Goal: Task Accomplishment & Management: Manage account settings

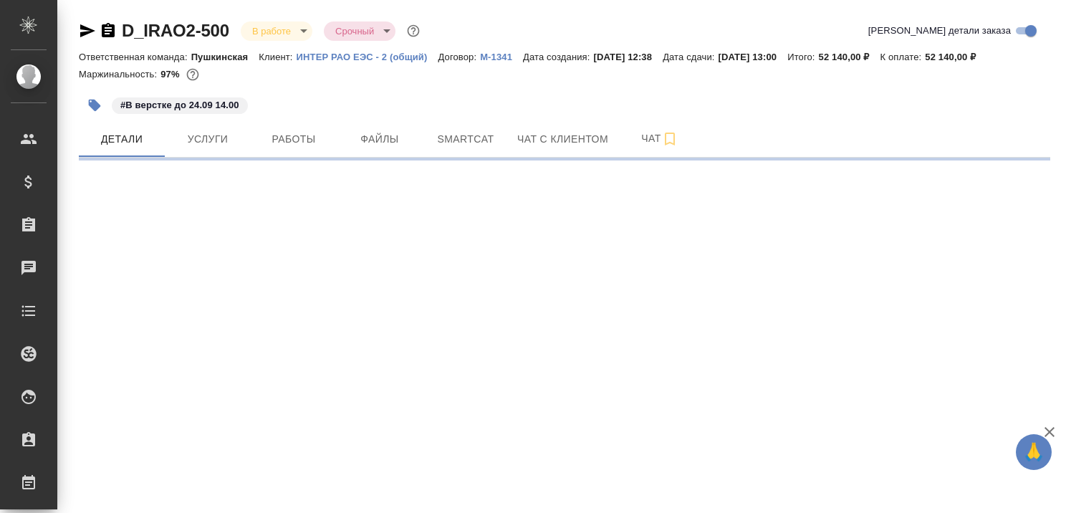
select select "RU"
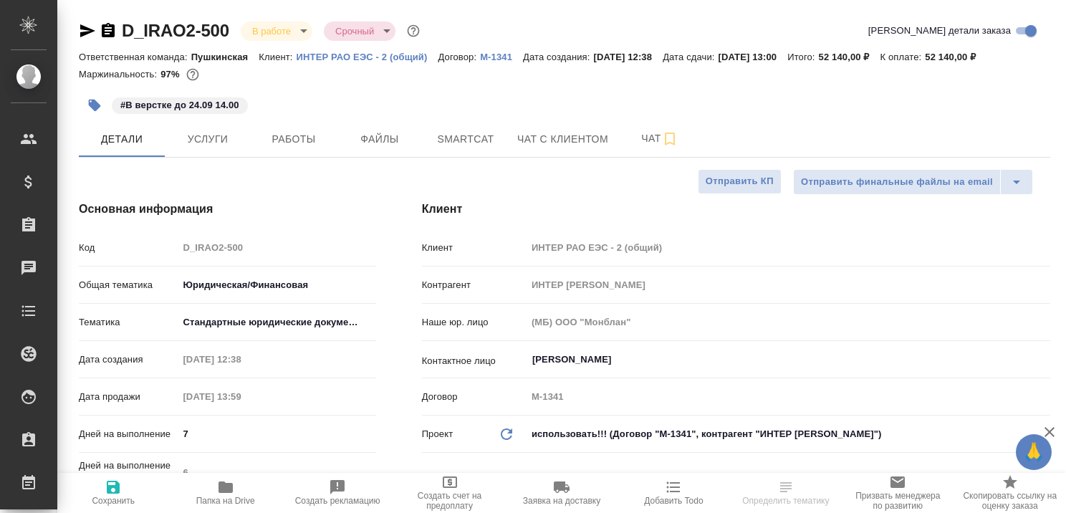
type textarea "x"
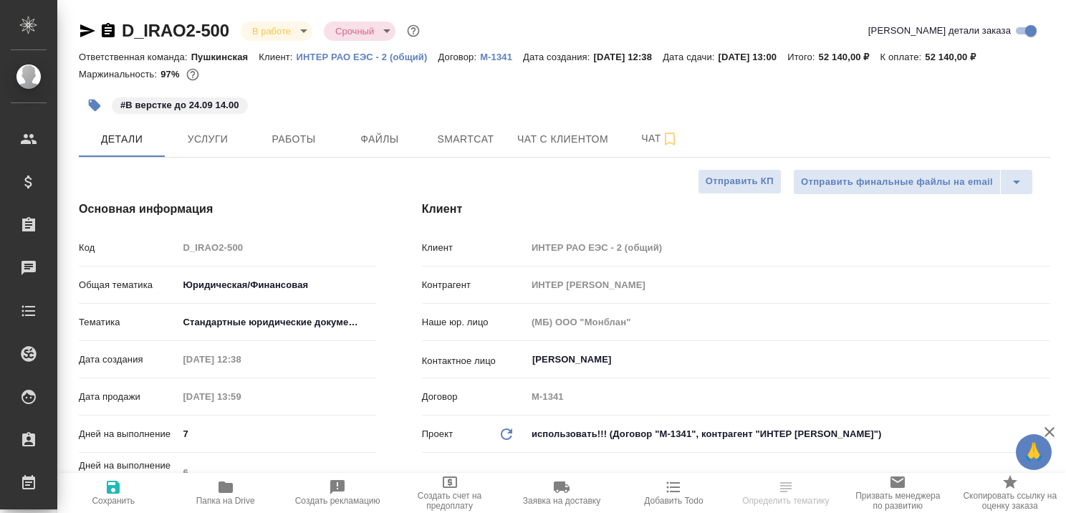
type textarea "x"
type input "Бабкина Анастасия"
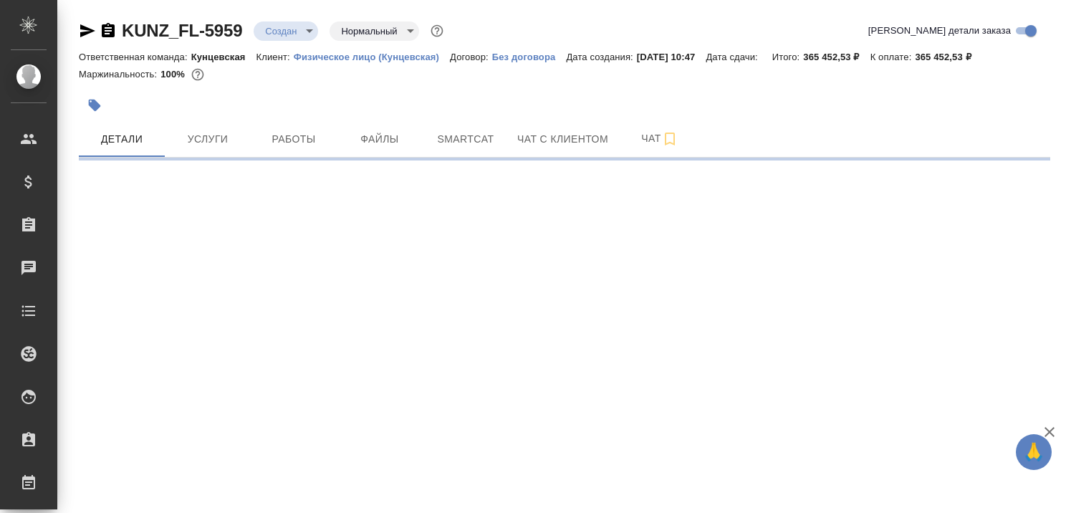
select select "RU"
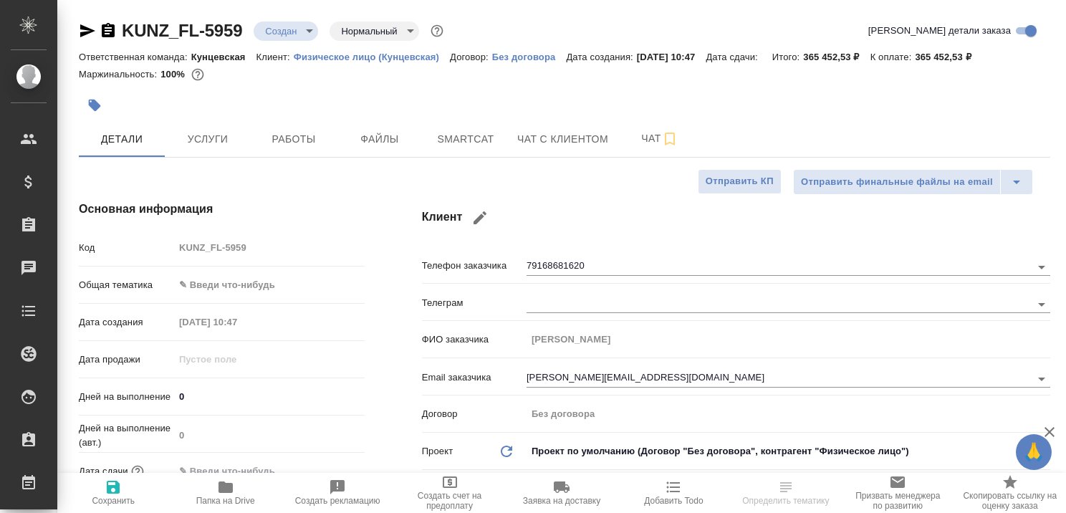
type textarea "x"
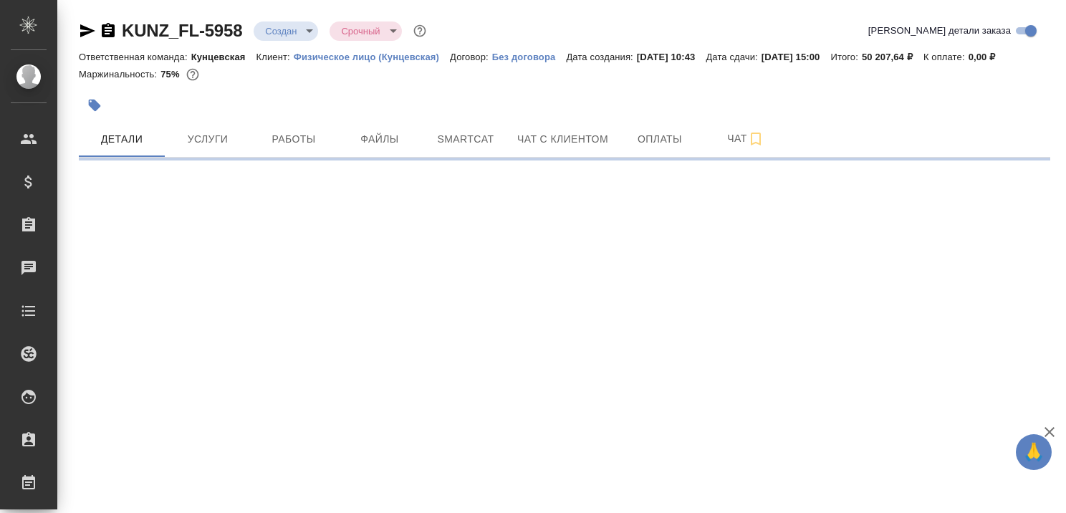
select select "RU"
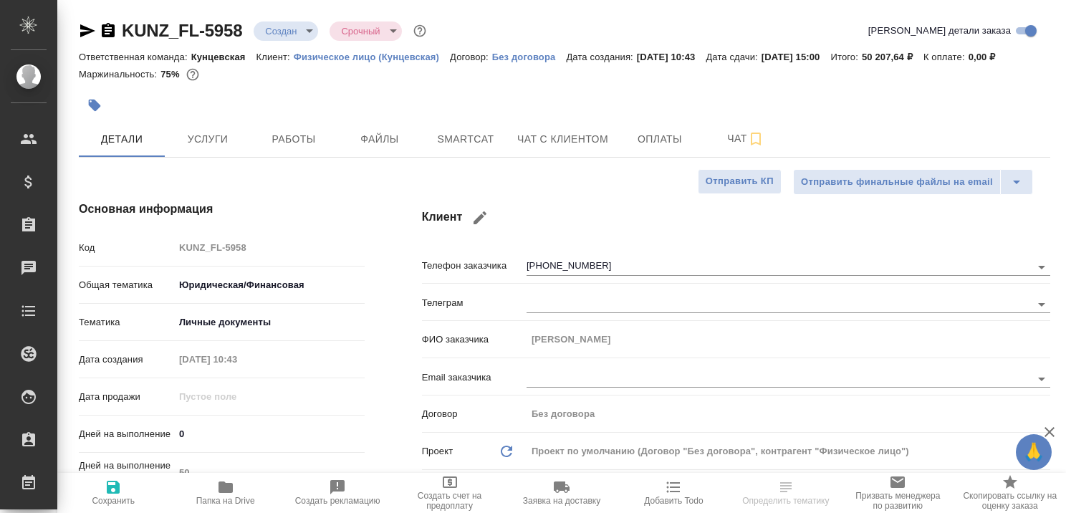
type textarea "x"
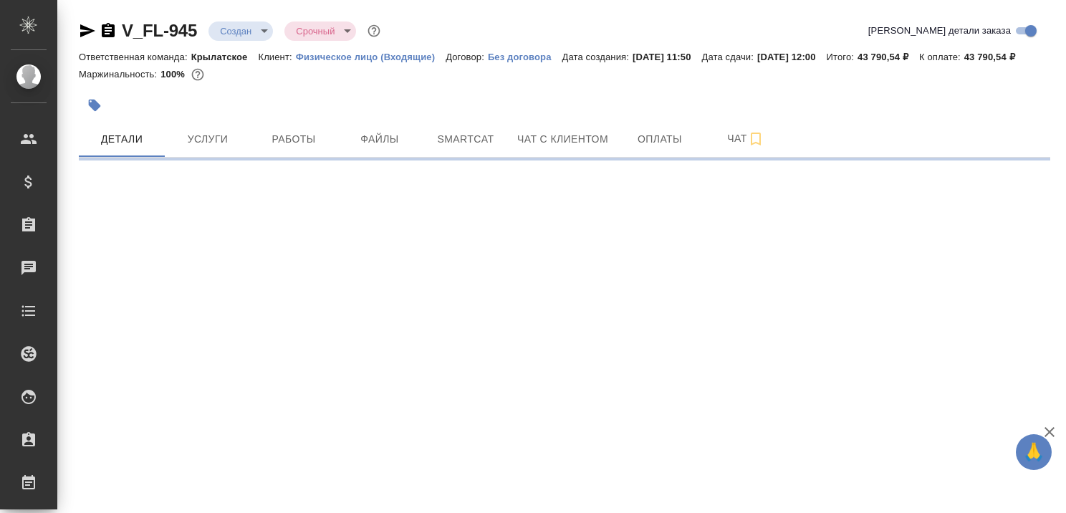
select select "RU"
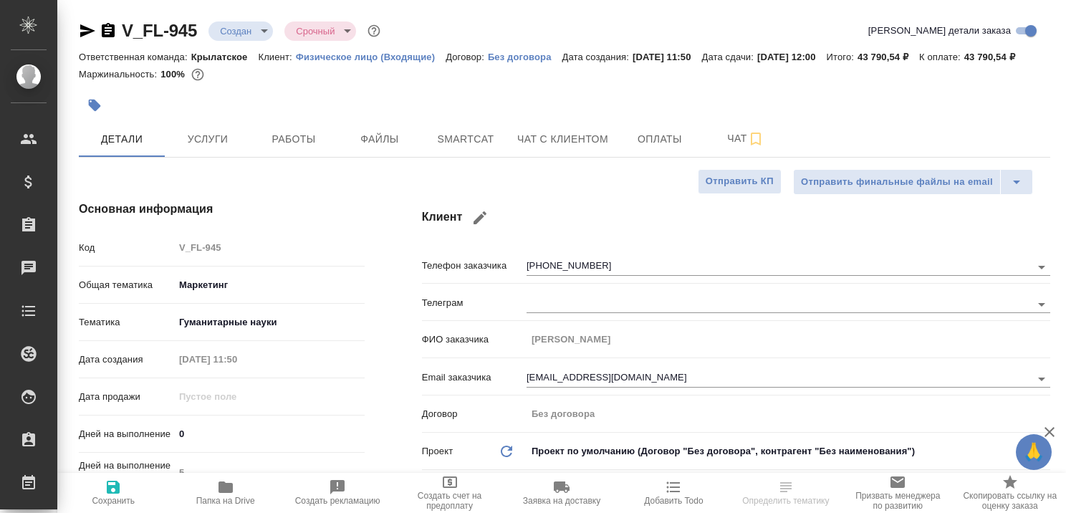
type textarea "x"
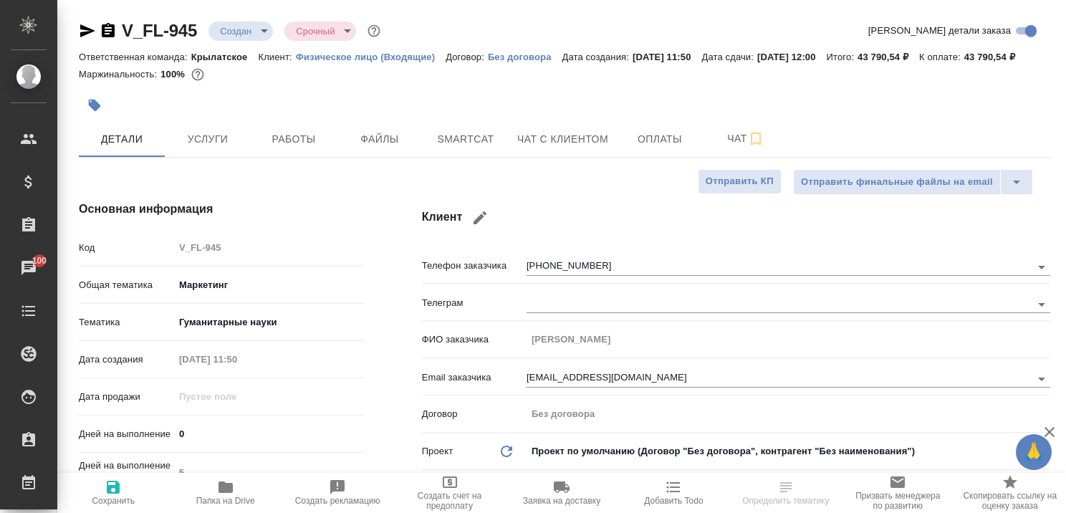
type textarea "x"
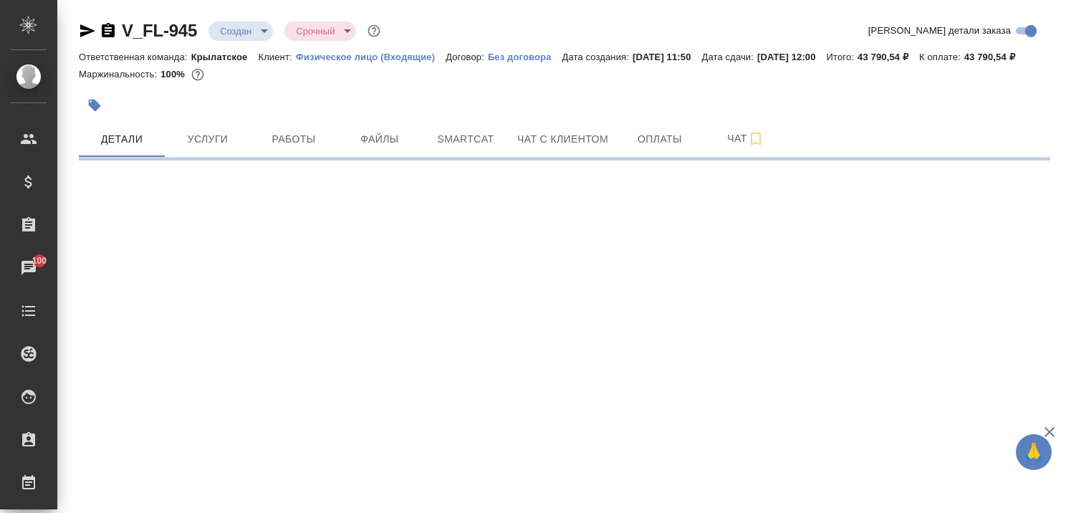
select select "RU"
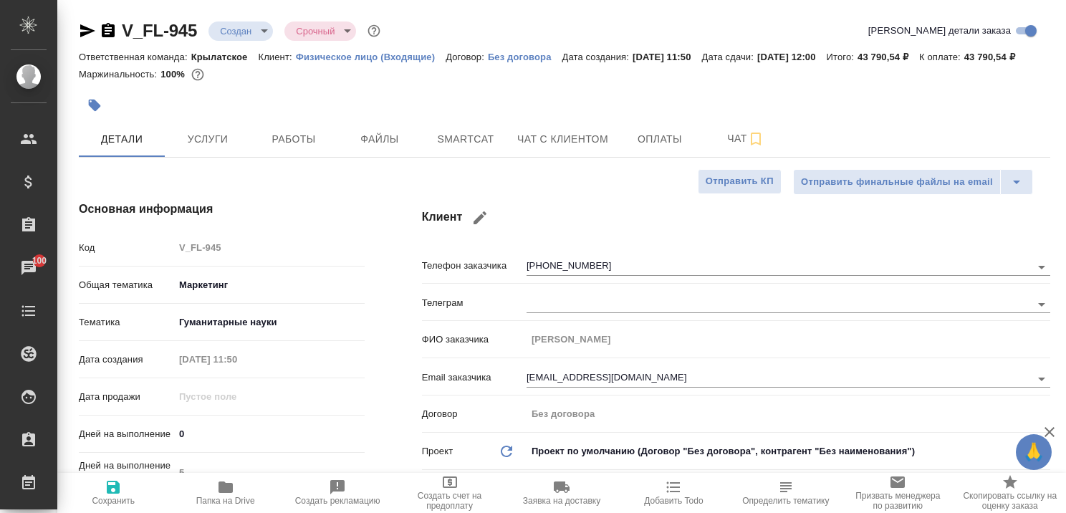
type textarea "x"
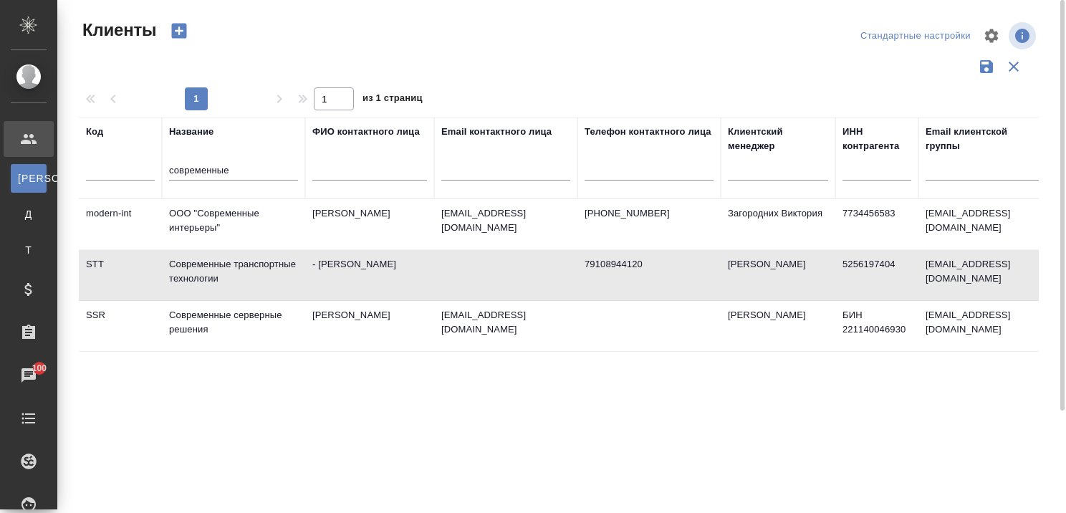
select select "RU"
drag, startPoint x: 264, startPoint y: 166, endPoint x: 143, endPoint y: 177, distance: 120.8
click at [143, 177] on tr "Код Название современные ФИО контактного лица Email контактного лица Телефон ко…" at bounding box center [620, 158] width 1083 height 82
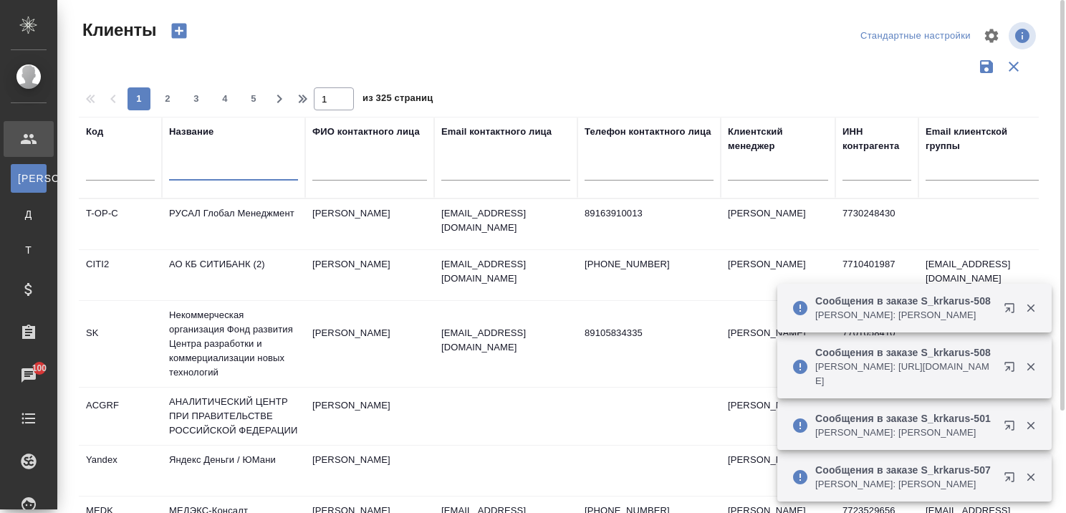
click at [208, 175] on input "text" at bounding box center [233, 172] width 129 height 18
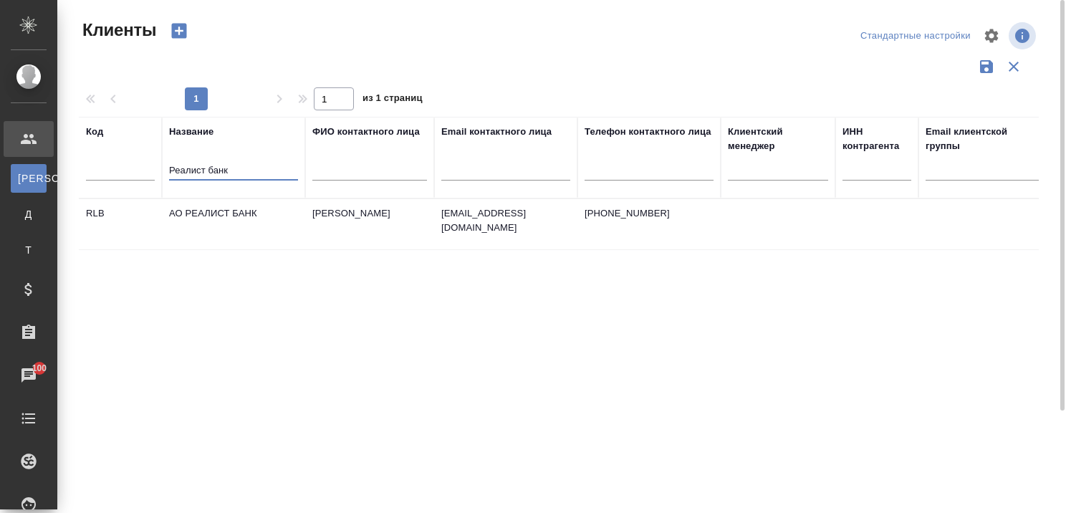
type input "Реалист банк"
click at [218, 211] on td "АО РЕАЛИСТ БАНК" at bounding box center [233, 224] width 143 height 50
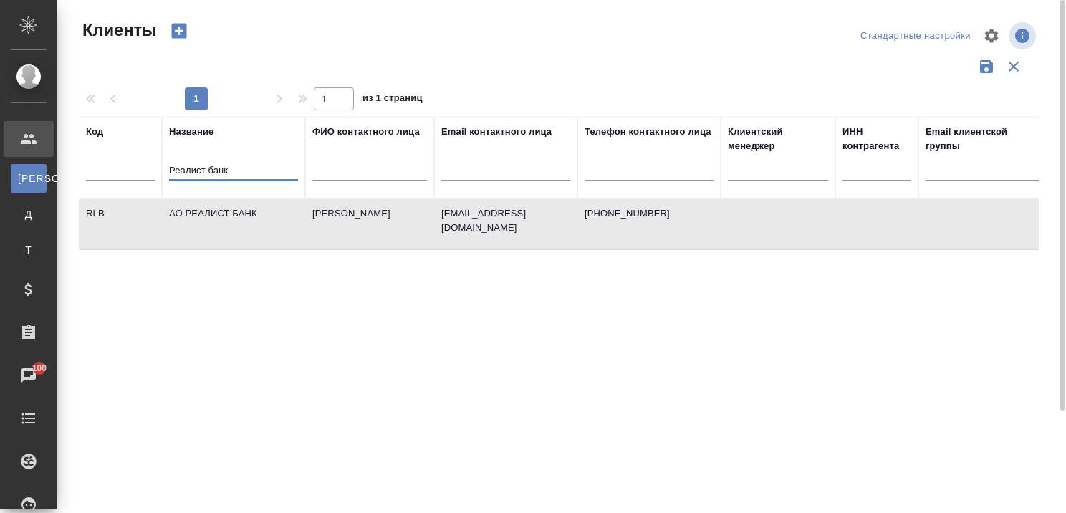
drag, startPoint x: 249, startPoint y: 171, endPoint x: 96, endPoint y: 175, distance: 153.3
click at [96, 175] on tr "Код Название Реалист банк ФИО контактного лица Email контактного лица Телефон к…" at bounding box center [620, 158] width 1083 height 82
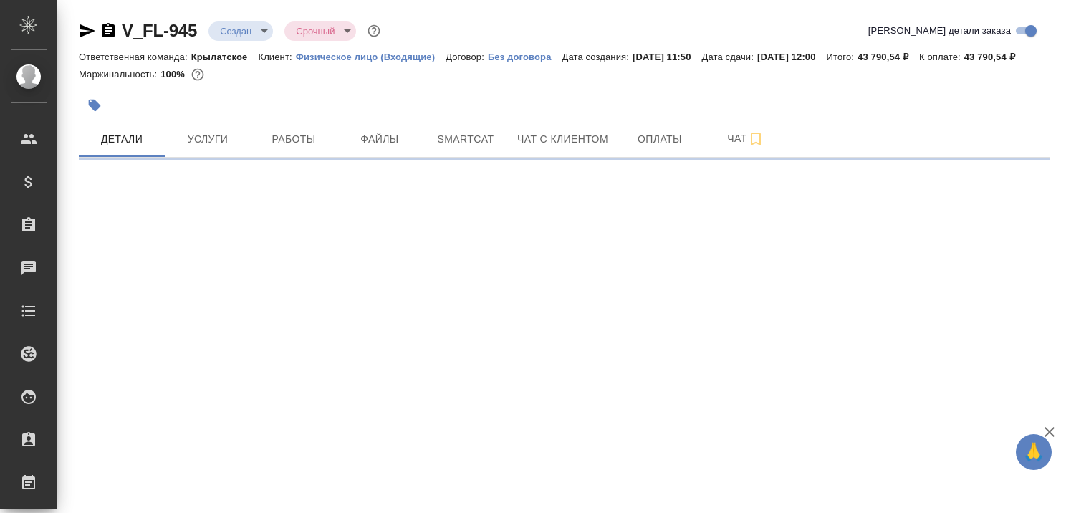
select select "RU"
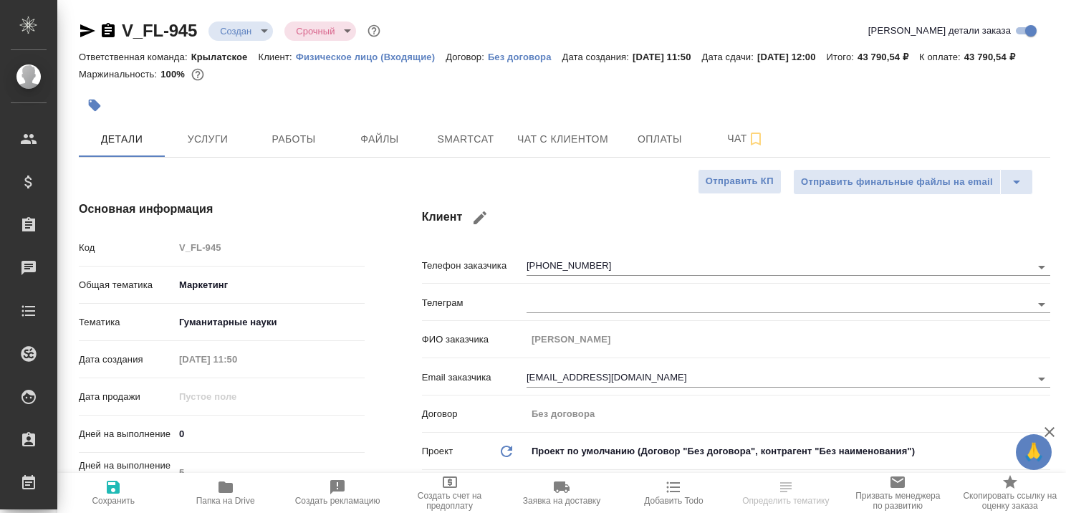
type textarea "x"
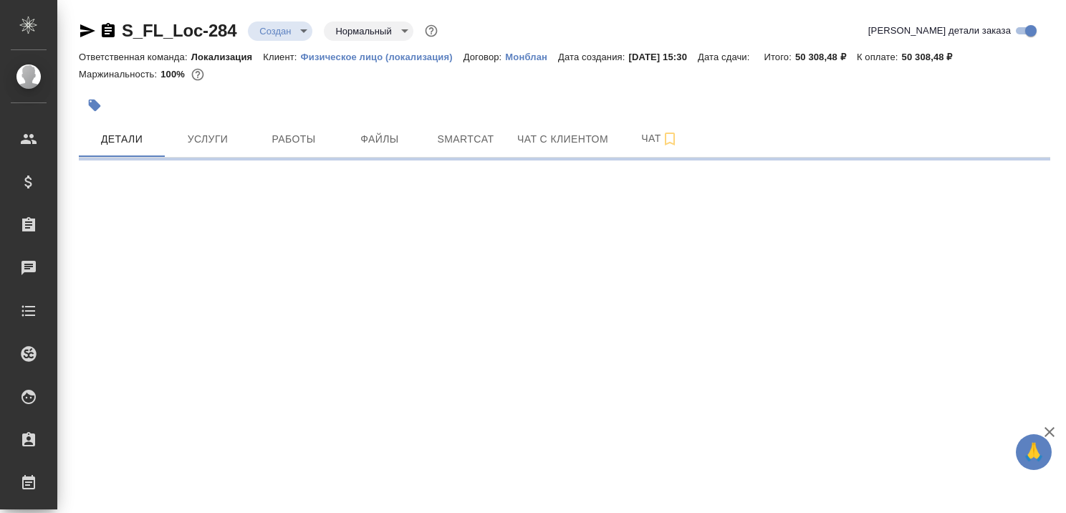
select select "RU"
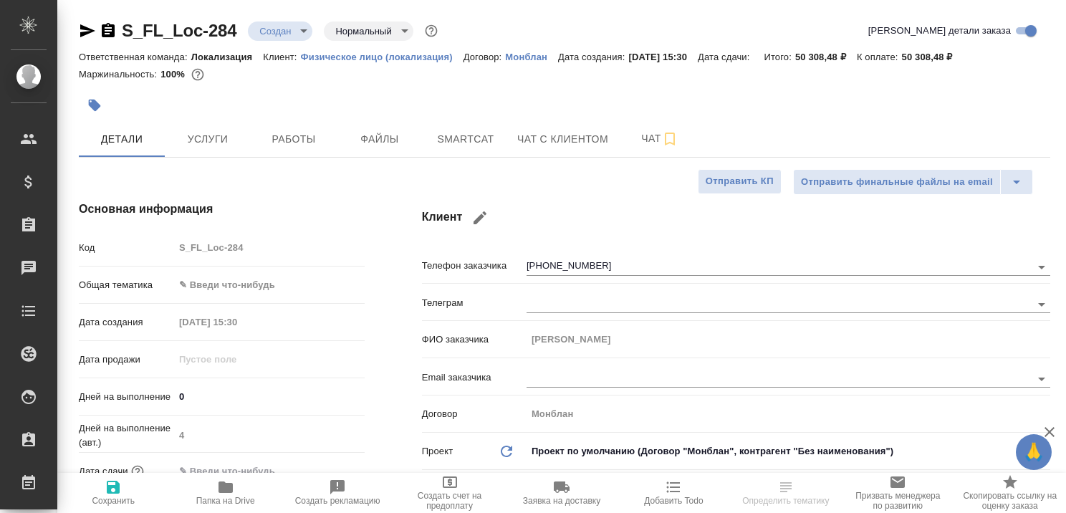
type textarea "x"
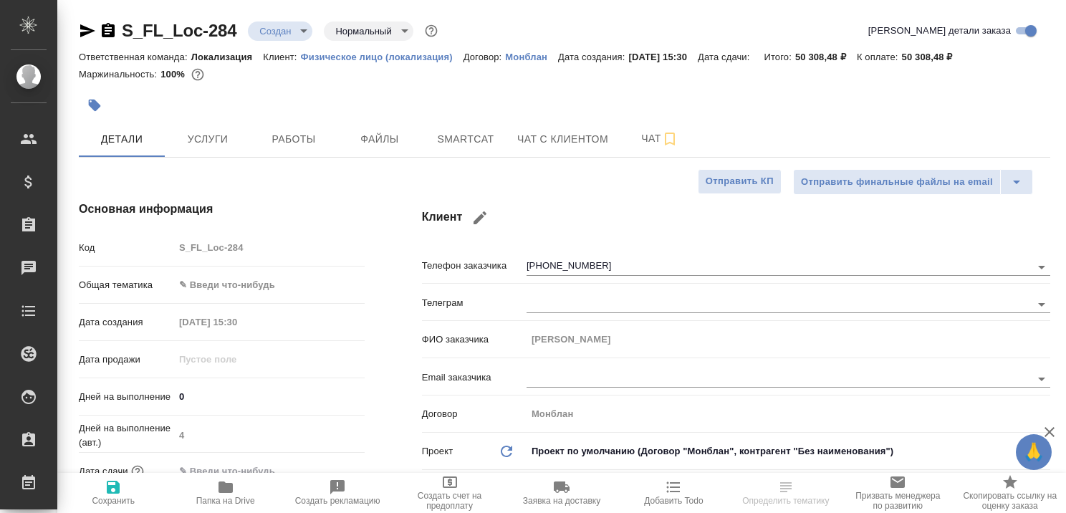
type textarea "x"
click at [559, 127] on button "Чат с клиентом" at bounding box center [562, 139] width 108 height 36
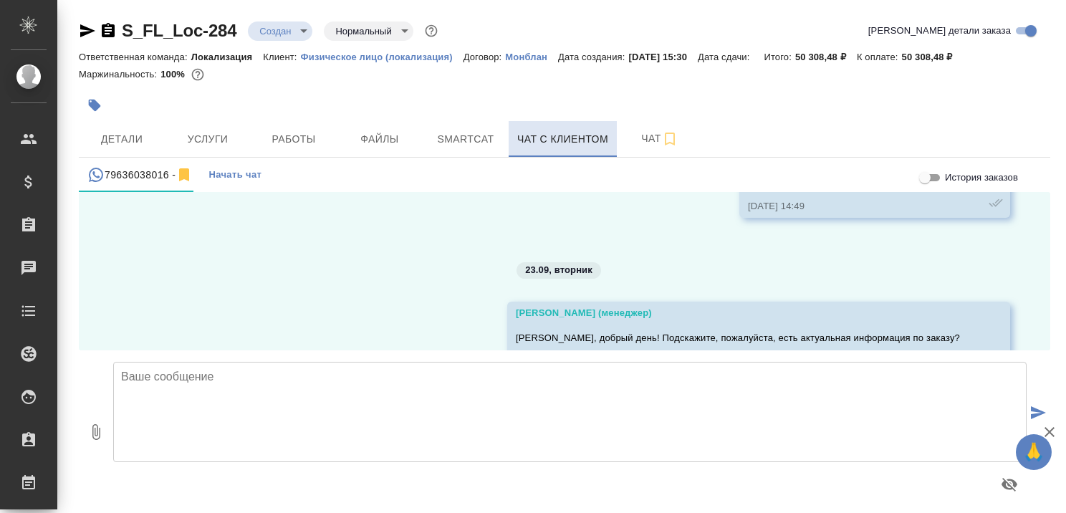
scroll to position [1131, 0]
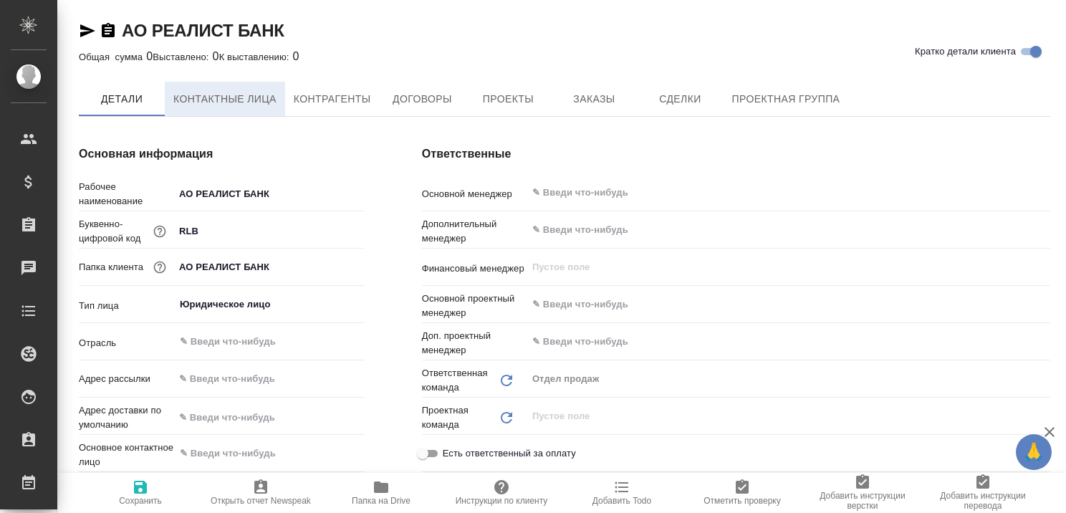
click at [216, 90] on span "Контактные лица" at bounding box center [224, 99] width 103 height 18
select select "RU"
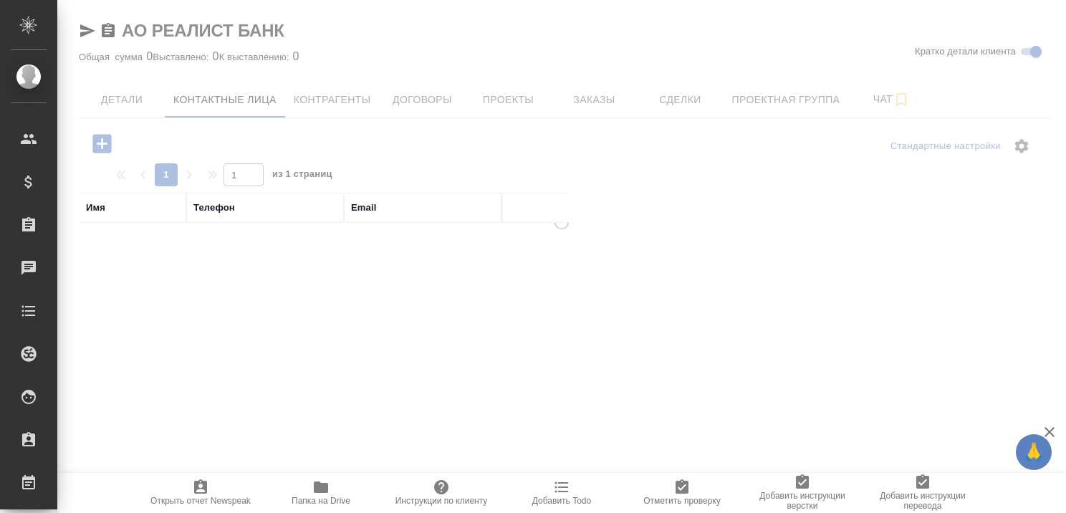
click at [125, 98] on div at bounding box center [561, 256] width 1008 height 513
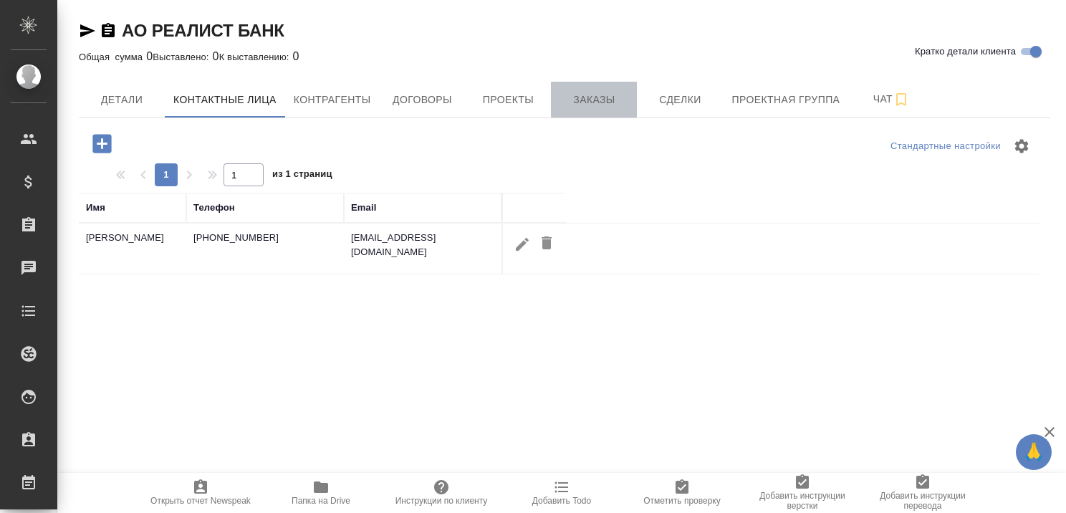
click at [584, 95] on span "Заказы" at bounding box center [593, 100] width 69 height 18
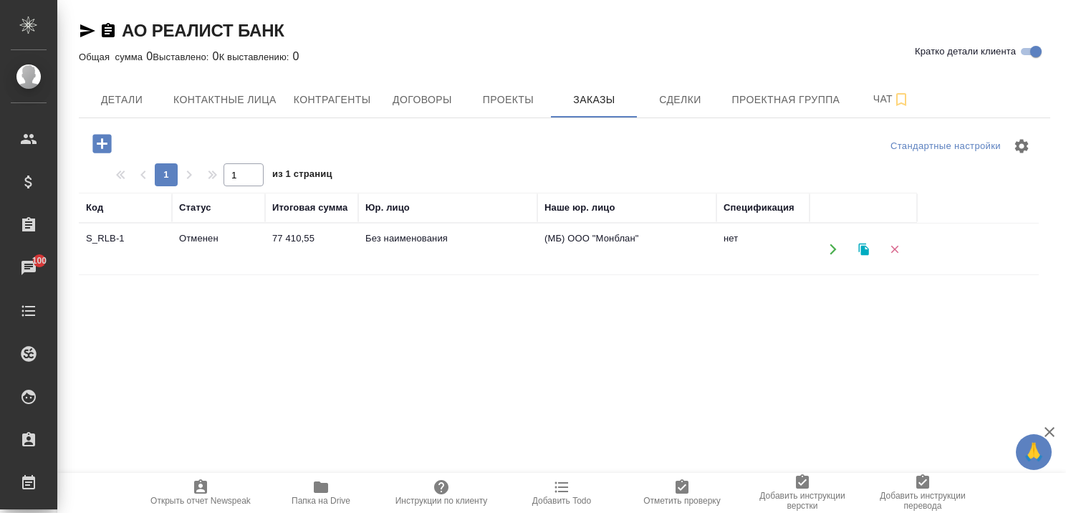
click at [190, 239] on td "Отменен" at bounding box center [218, 249] width 93 height 50
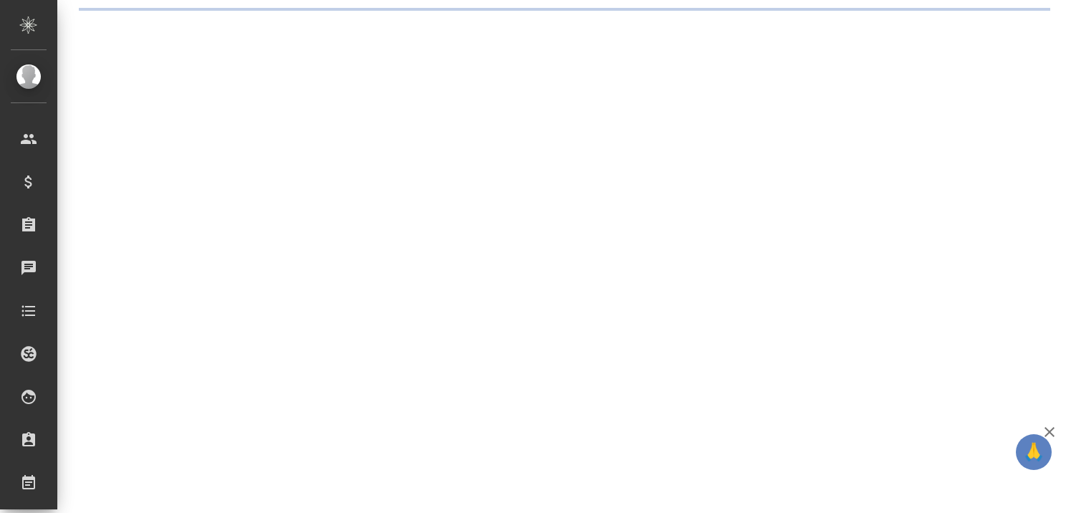
select select "RU"
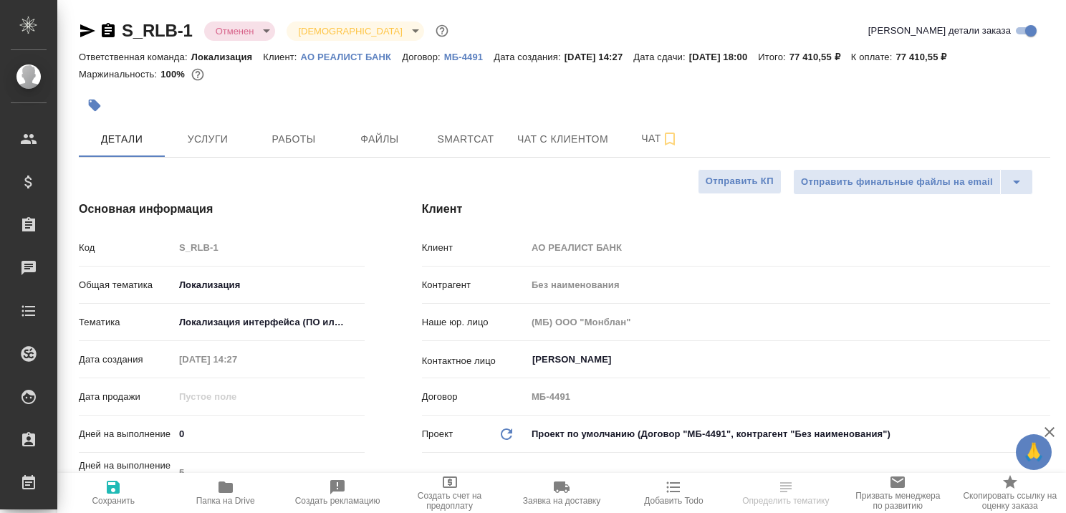
type textarea "x"
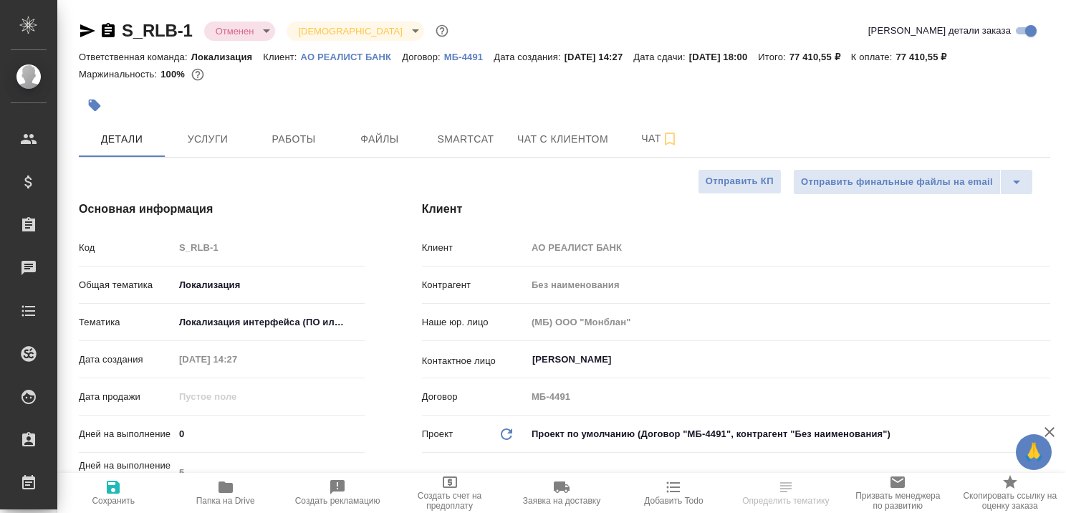
type textarea "x"
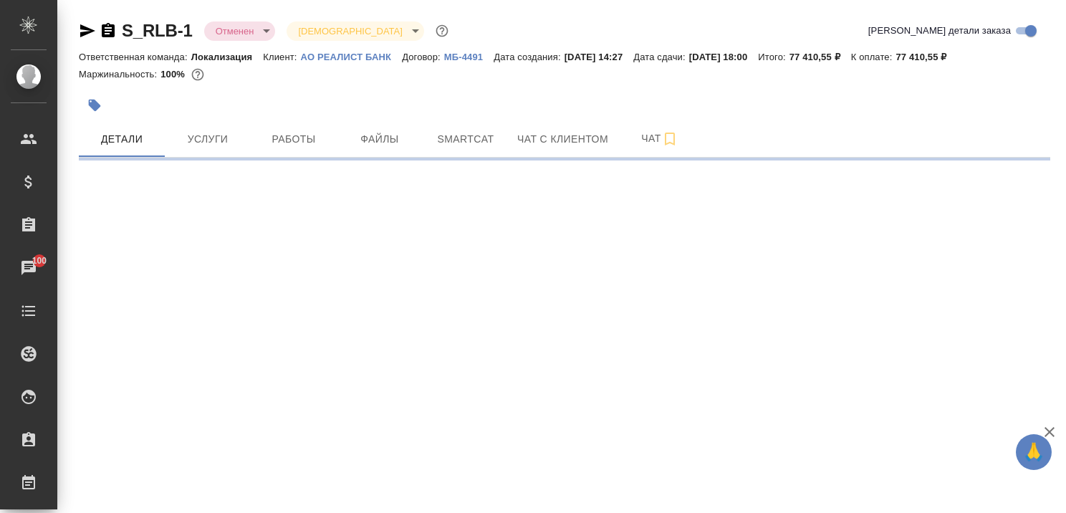
select select "RU"
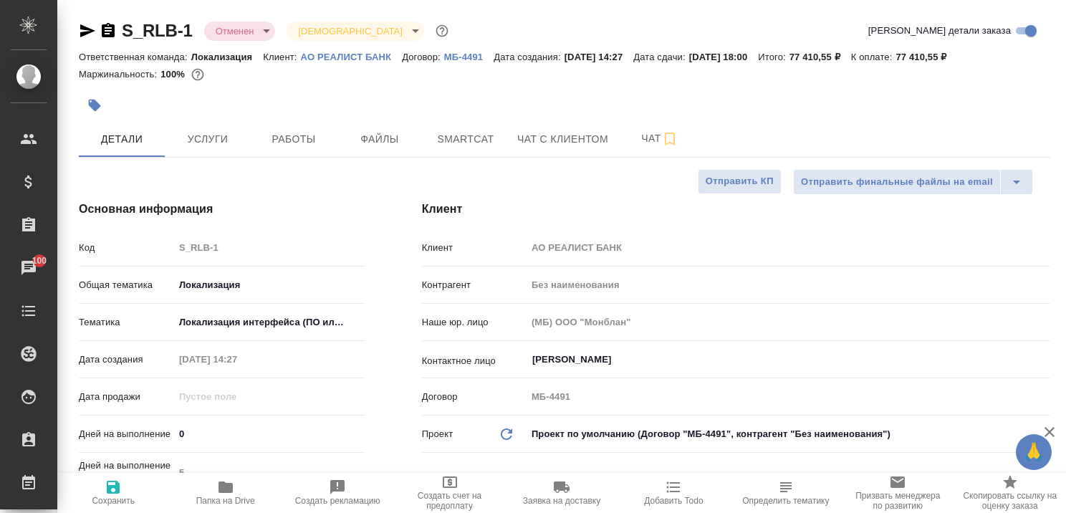
type textarea "x"
click at [222, 143] on span "Услуги" at bounding box center [207, 139] width 69 height 18
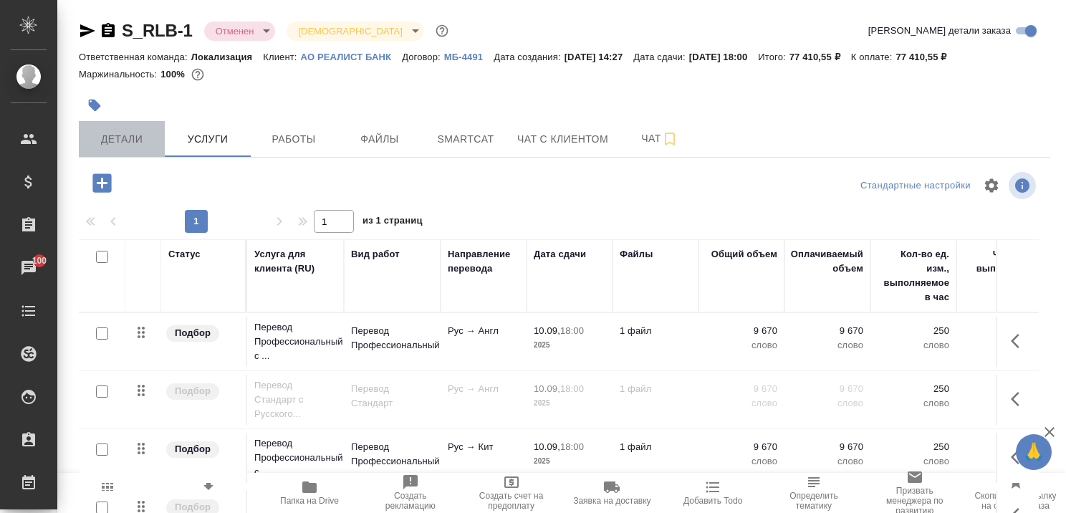
click at [137, 129] on button "Детали" at bounding box center [122, 139] width 86 height 36
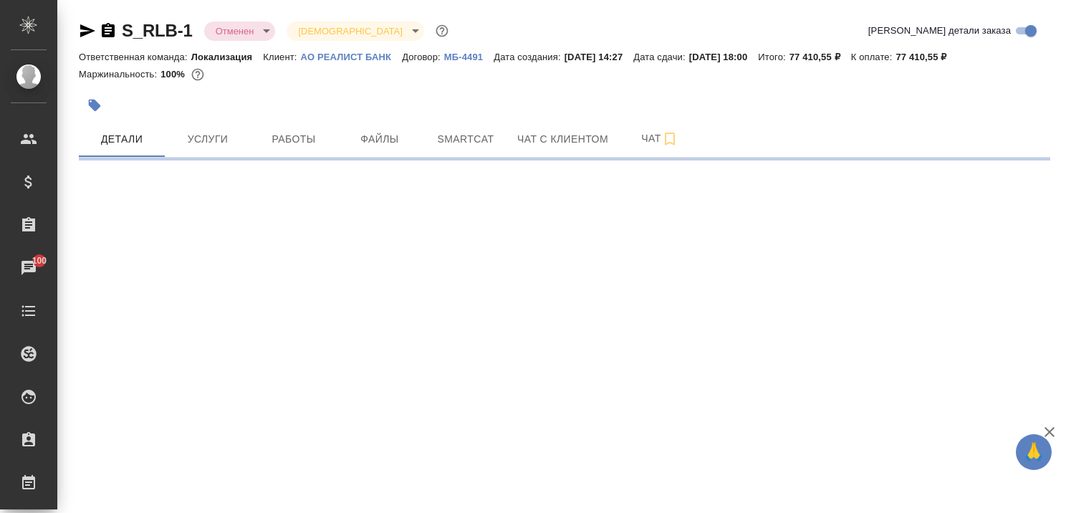
click at [337, 57] on p "АО РЕАЛИСТ БАНК" at bounding box center [352, 57] width 102 height 11
select select "RU"
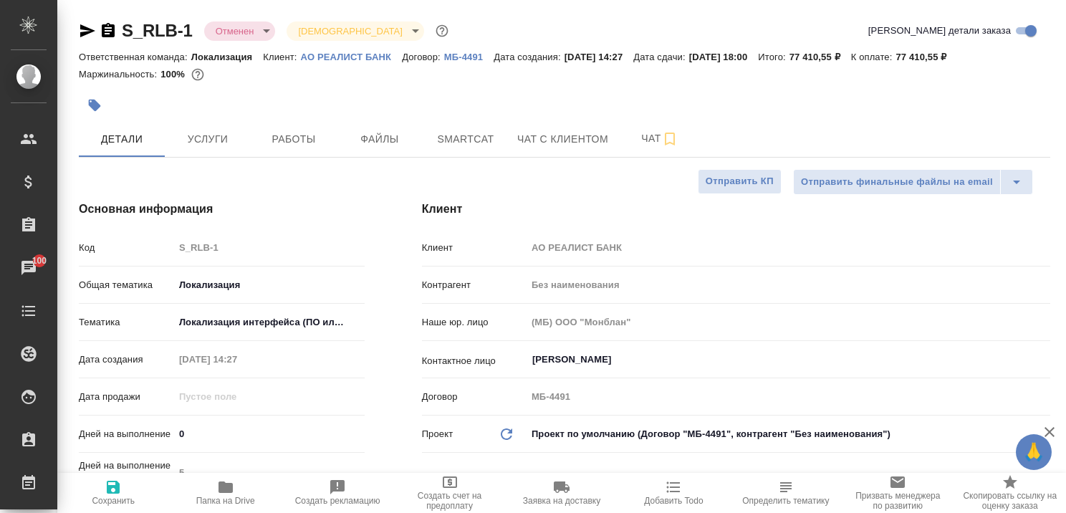
type textarea "x"
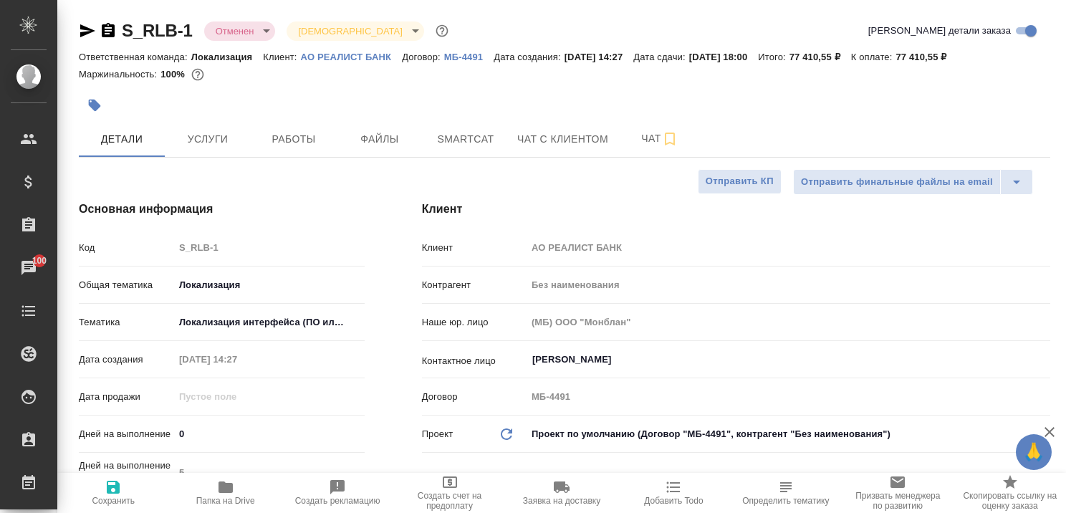
type textarea "x"
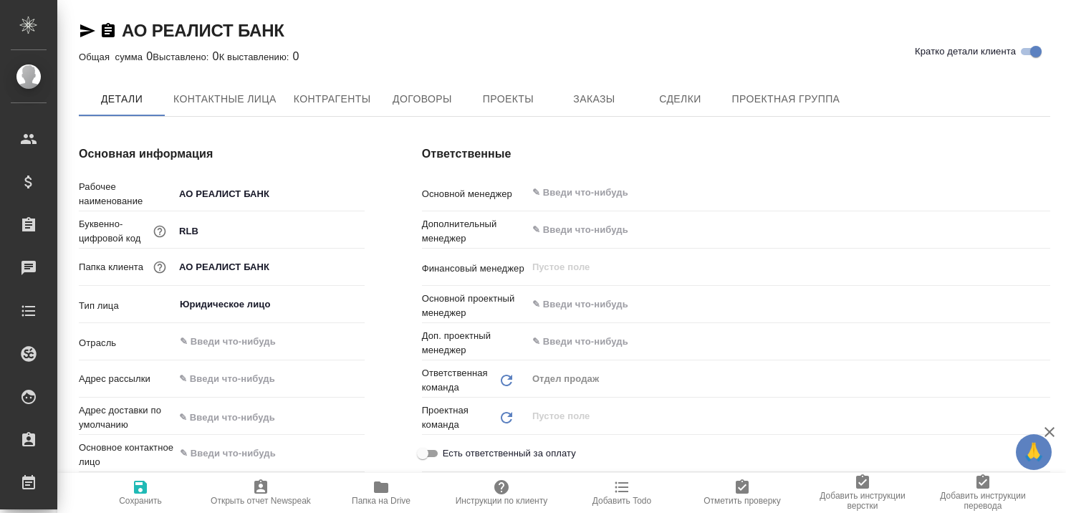
type textarea "x"
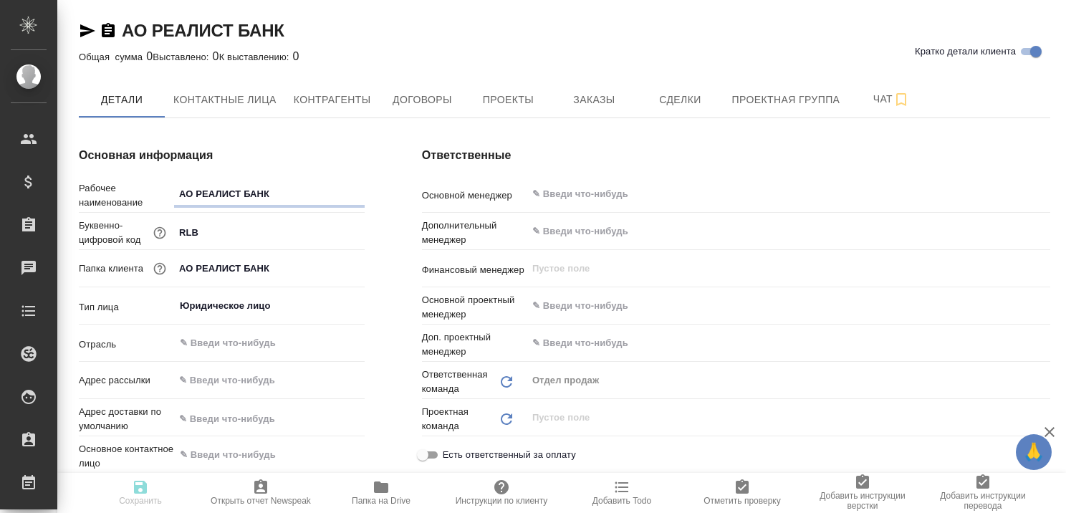
type textarea "x"
click at [241, 100] on span "Контактные лица" at bounding box center [224, 100] width 103 height 18
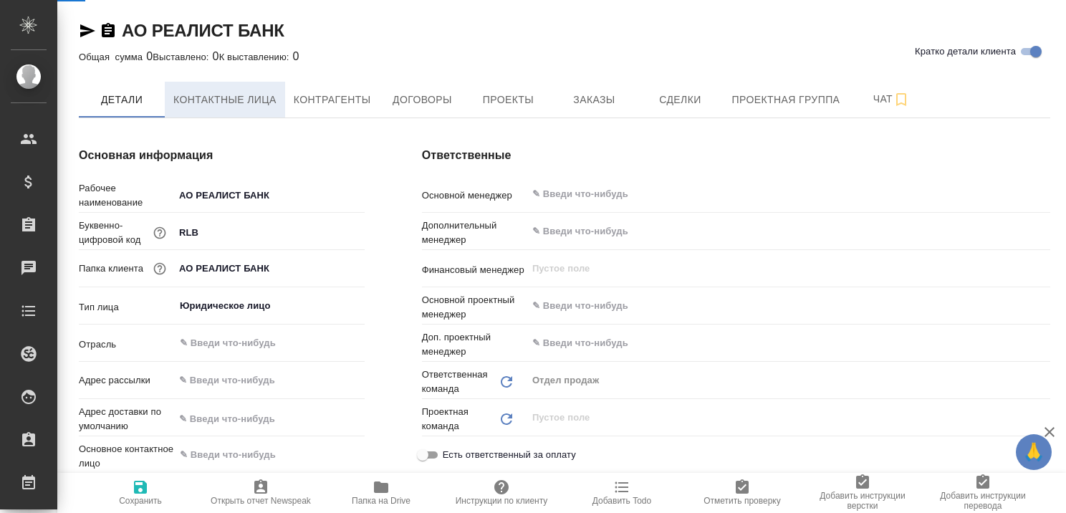
select select "RU"
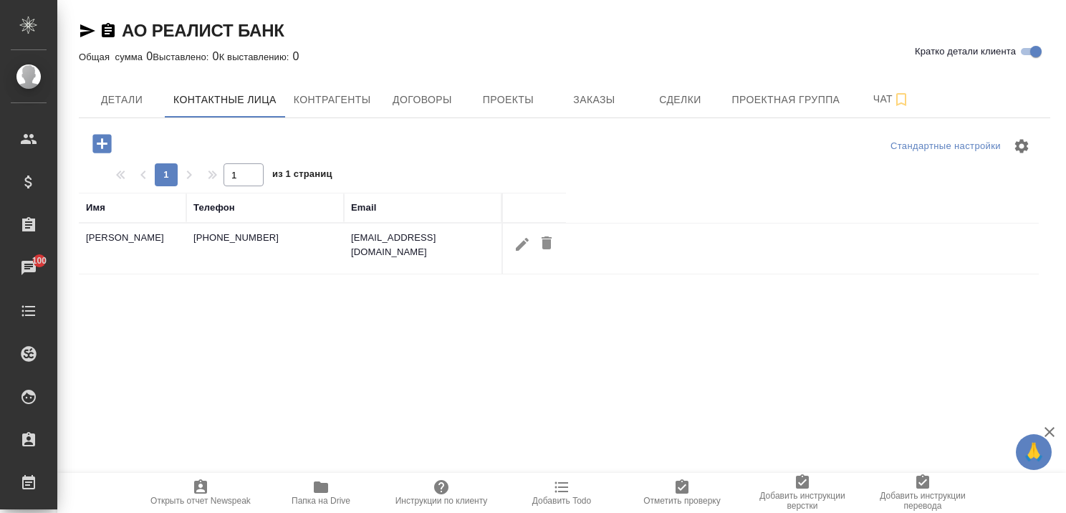
click at [516, 243] on icon "button" at bounding box center [521, 244] width 17 height 17
type input "Тарас"
type input "Григорьевич"
type input "Островский"
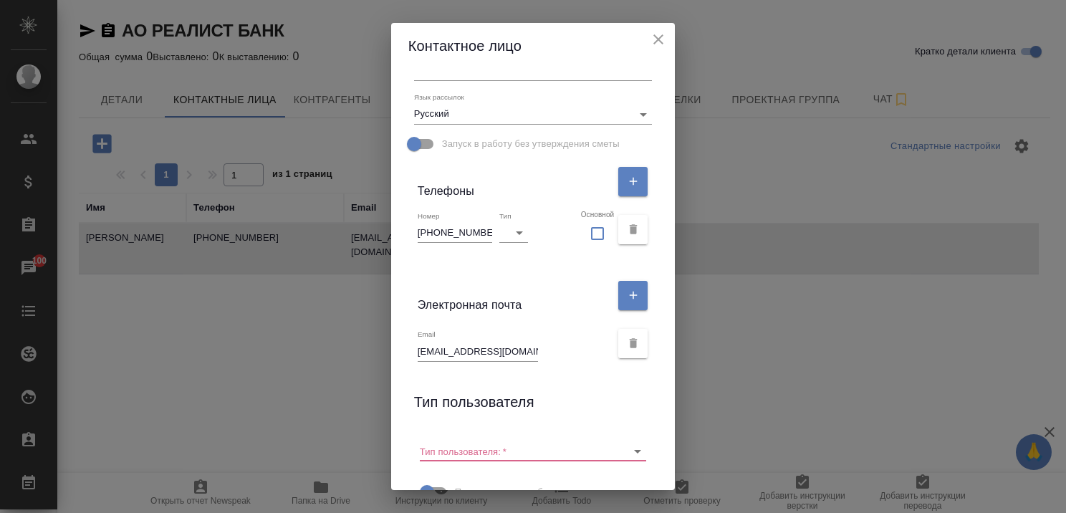
scroll to position [215, 0]
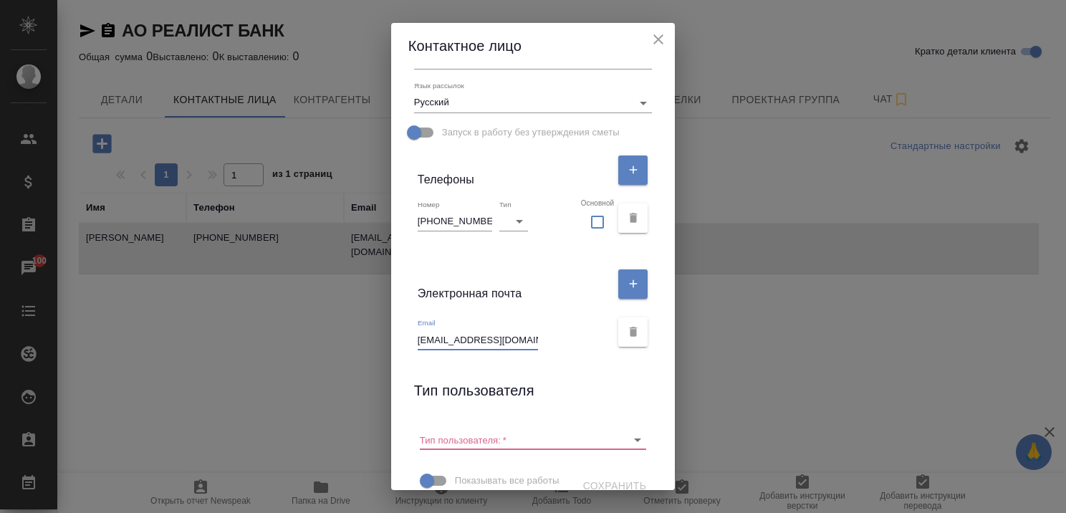
drag, startPoint x: 415, startPoint y: 339, endPoint x: 554, endPoint y: 342, distance: 138.3
click at [554, 342] on div "Email t.ostrovskij@realistbank.ru" at bounding box center [513, 334] width 193 height 32
click at [655, 43] on icon "close" at bounding box center [658, 39] width 17 height 17
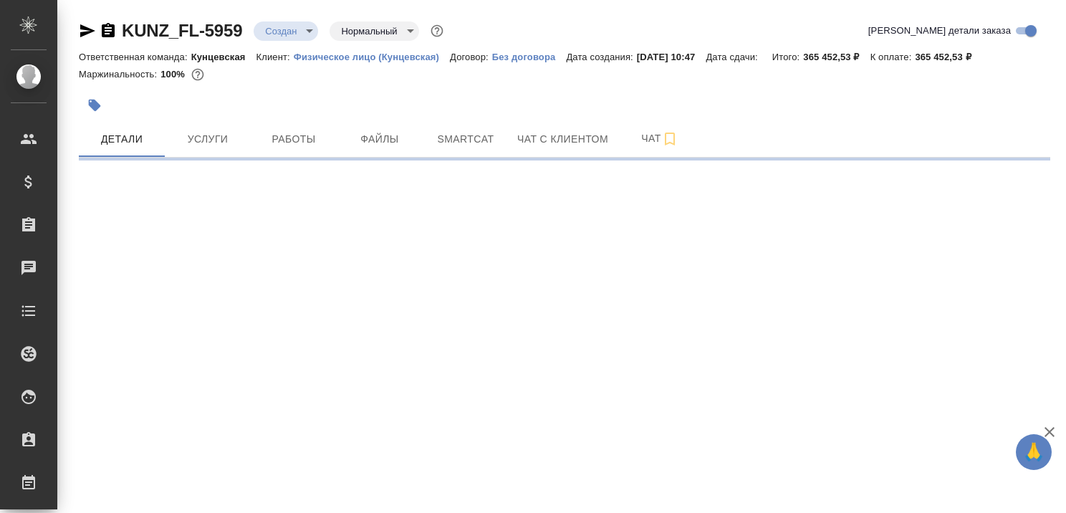
select select "RU"
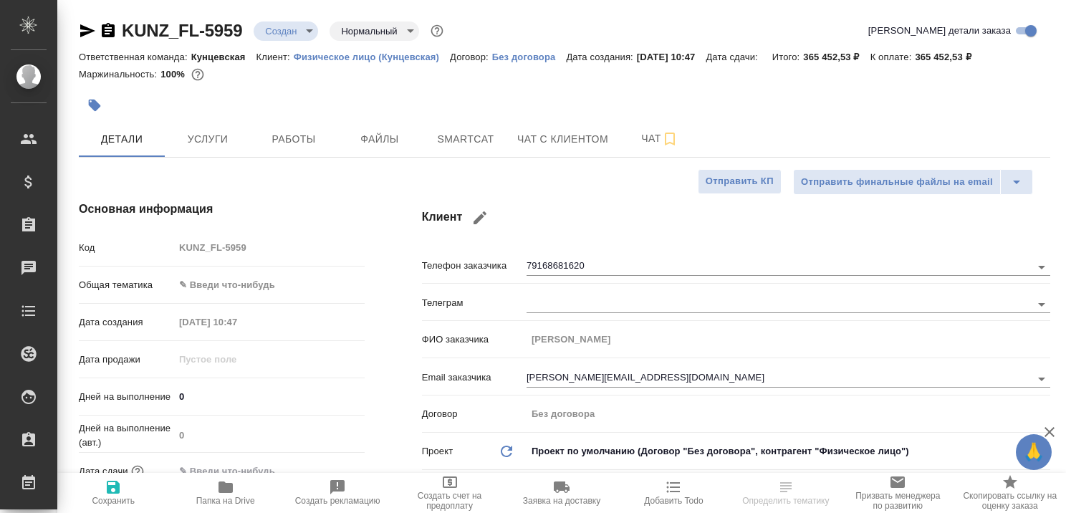
type textarea "x"
click at [226, 137] on span "Услуги" at bounding box center [207, 139] width 69 height 18
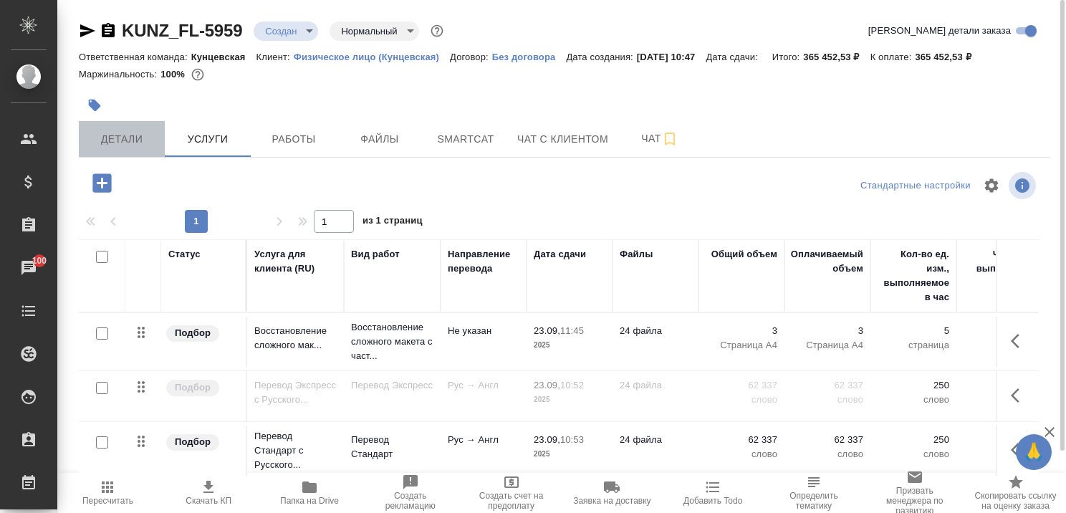
click at [123, 139] on span "Детали" at bounding box center [121, 139] width 69 height 18
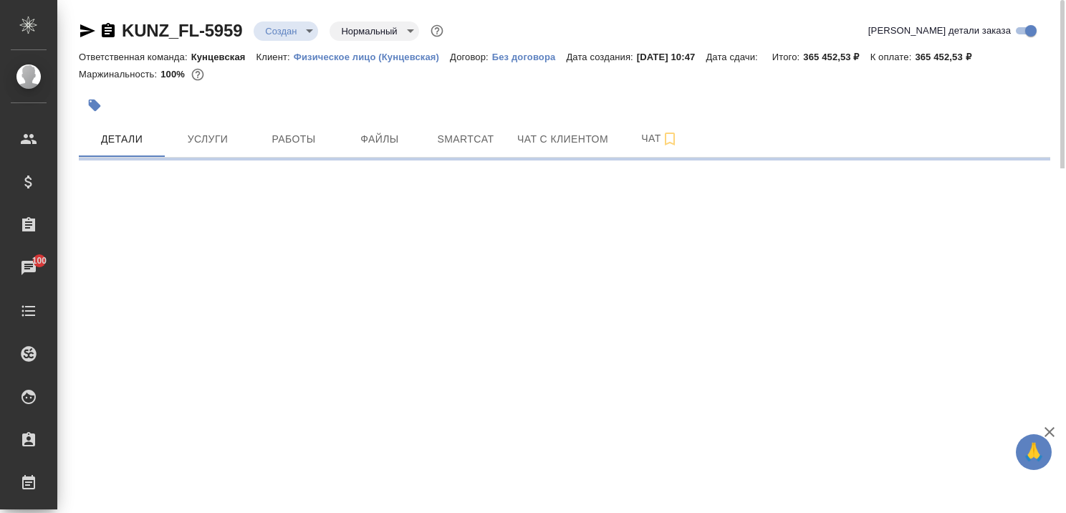
select select "RU"
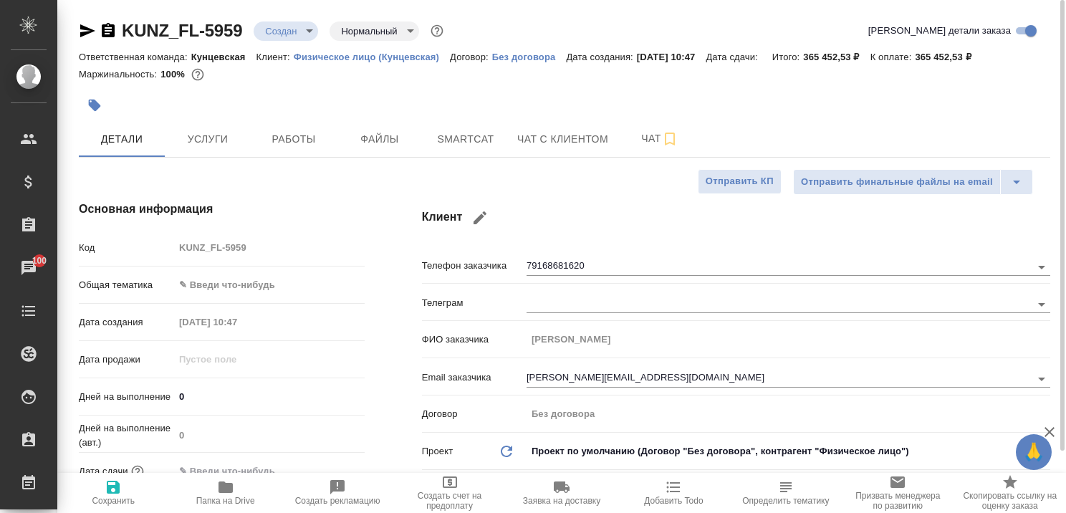
type textarea "x"
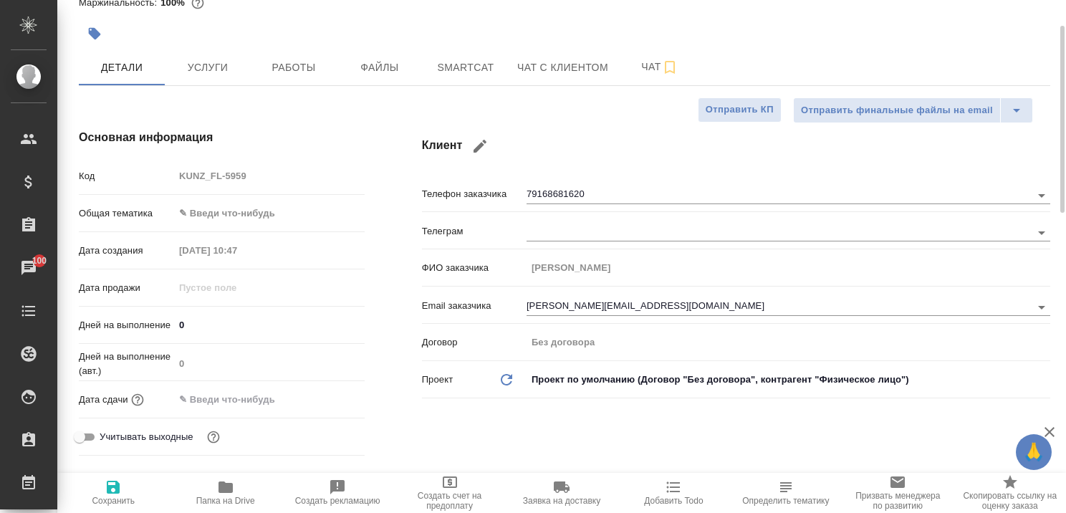
type textarea "x"
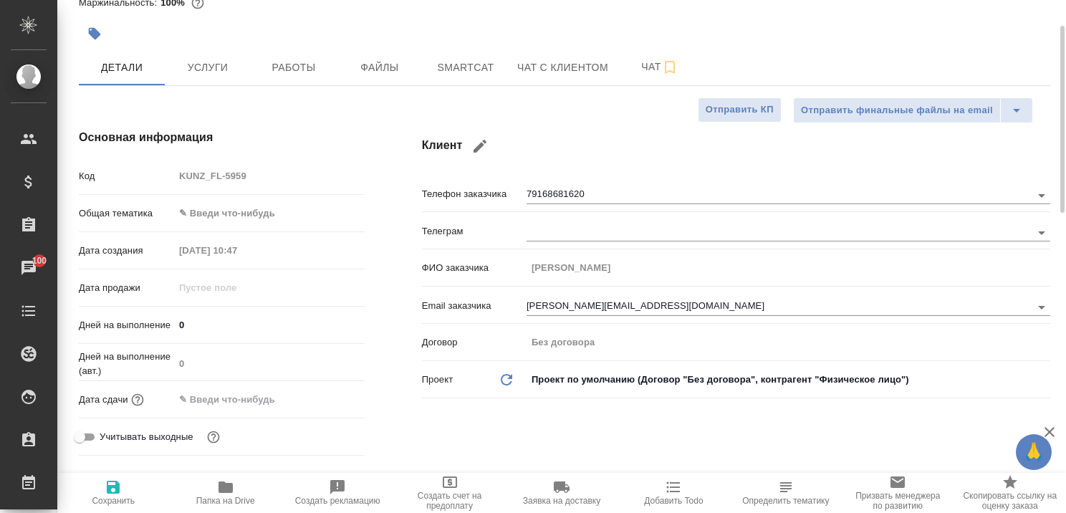
type textarea "x"
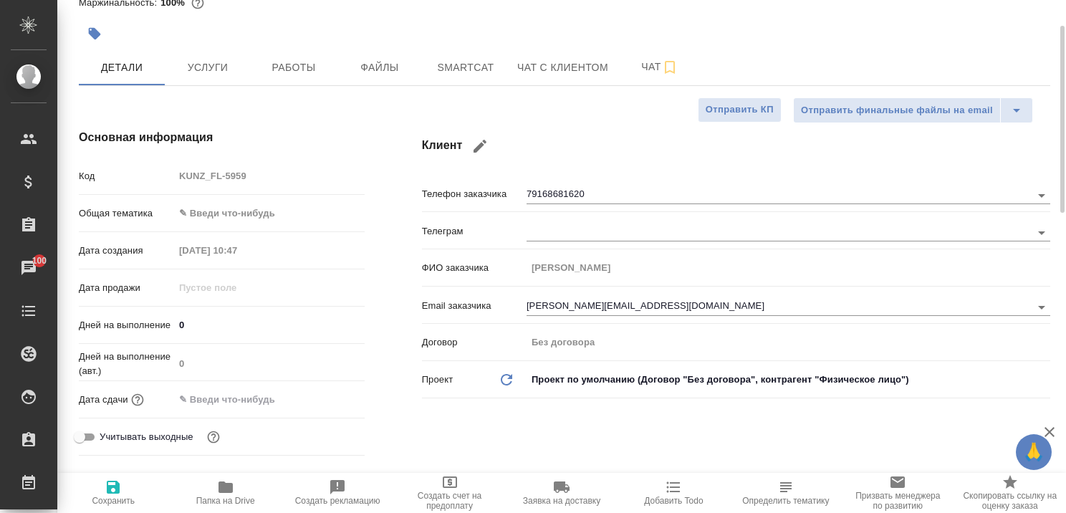
type textarea "x"
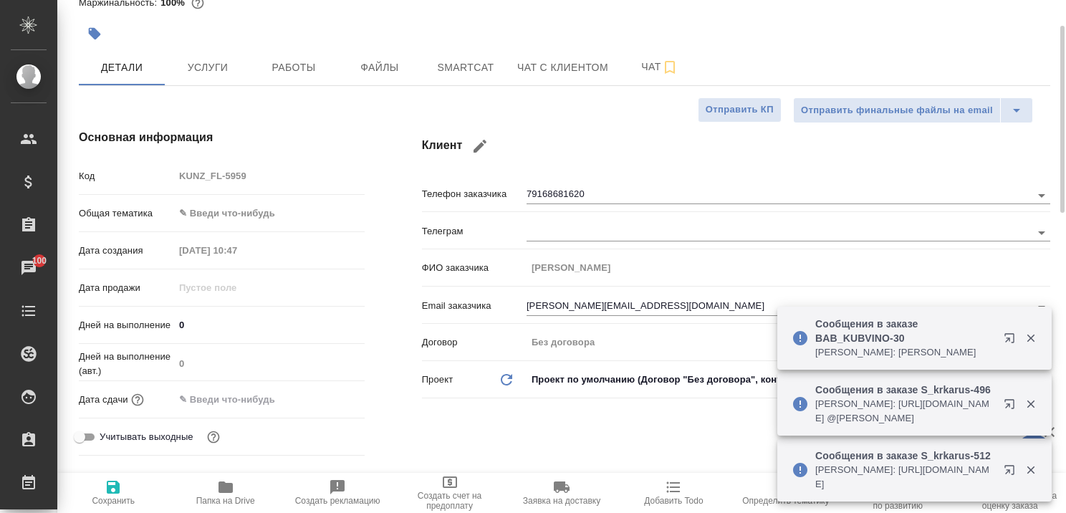
type textarea "x"
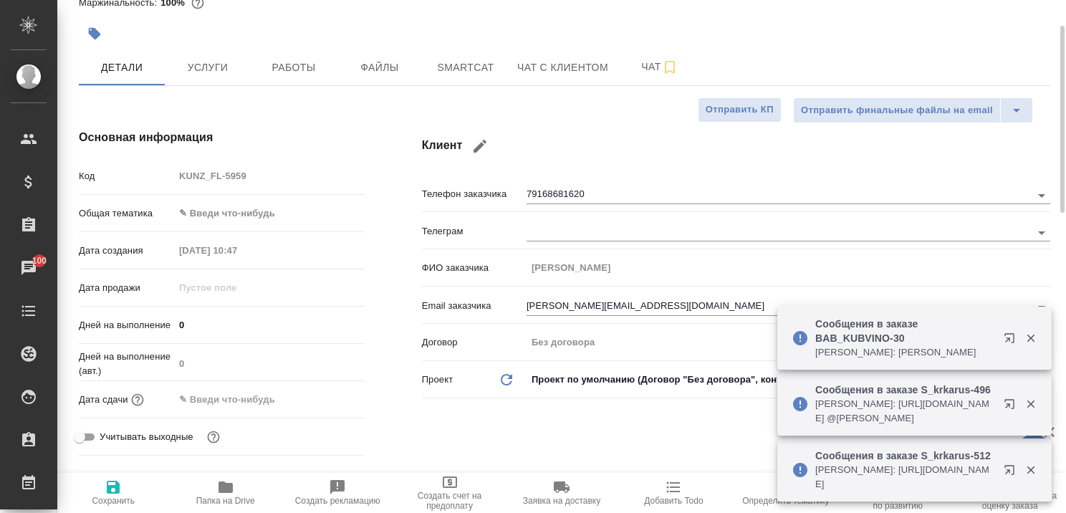
type textarea "x"
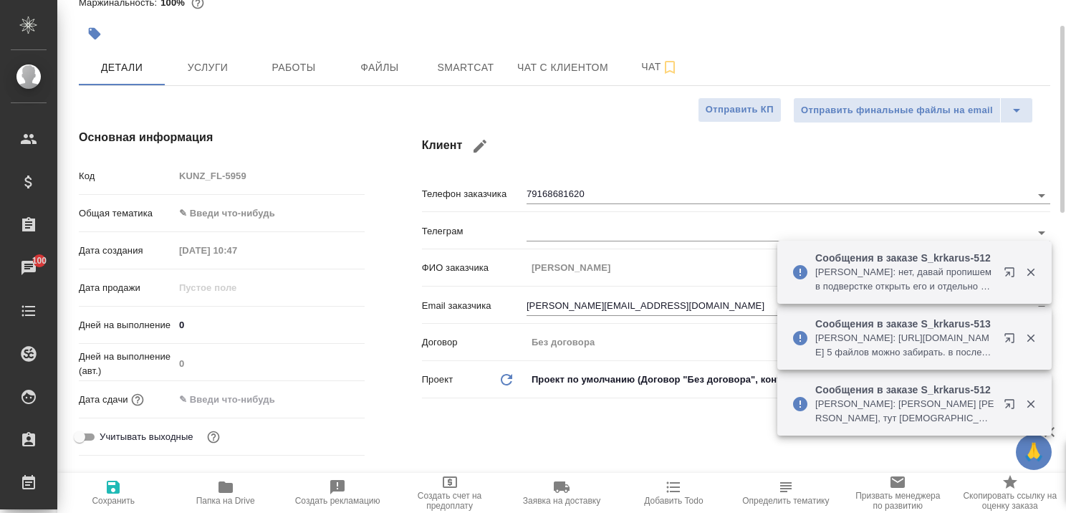
type textarea "x"
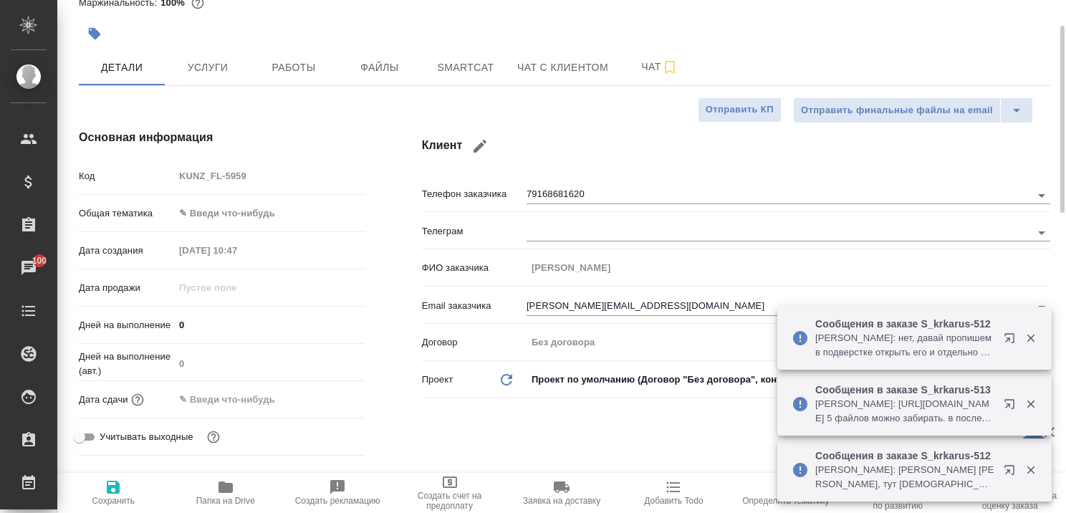
type textarea "x"
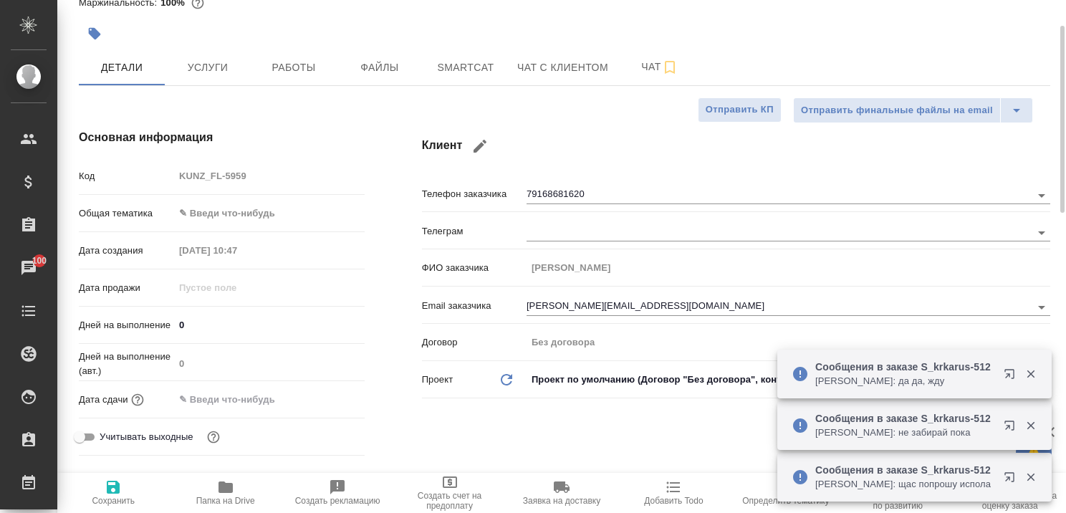
type textarea "x"
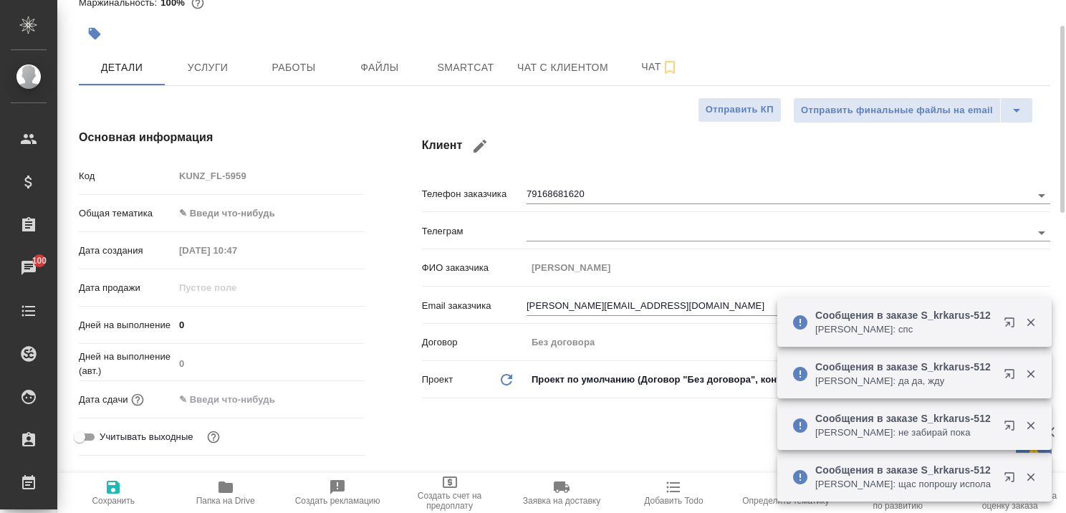
type textarea "x"
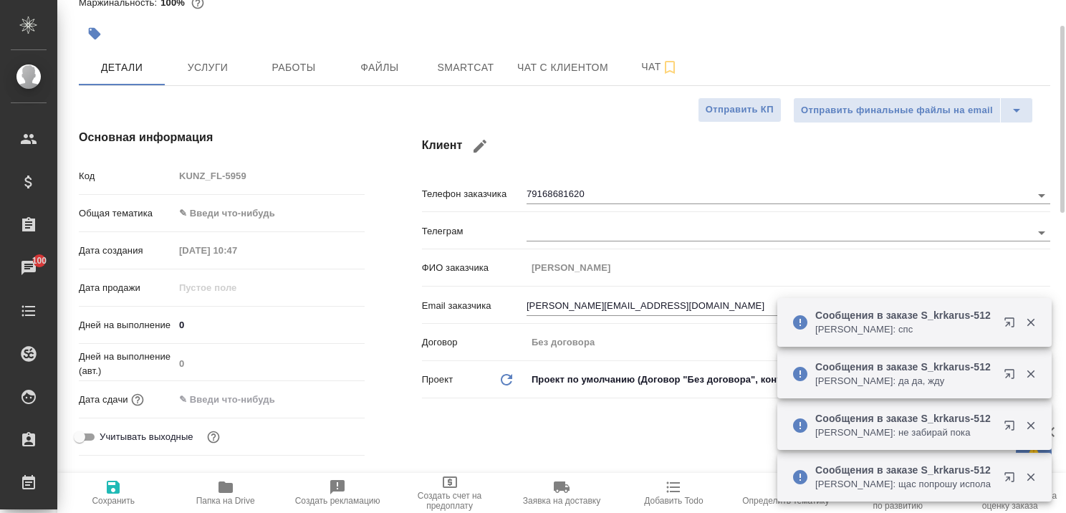
type textarea "x"
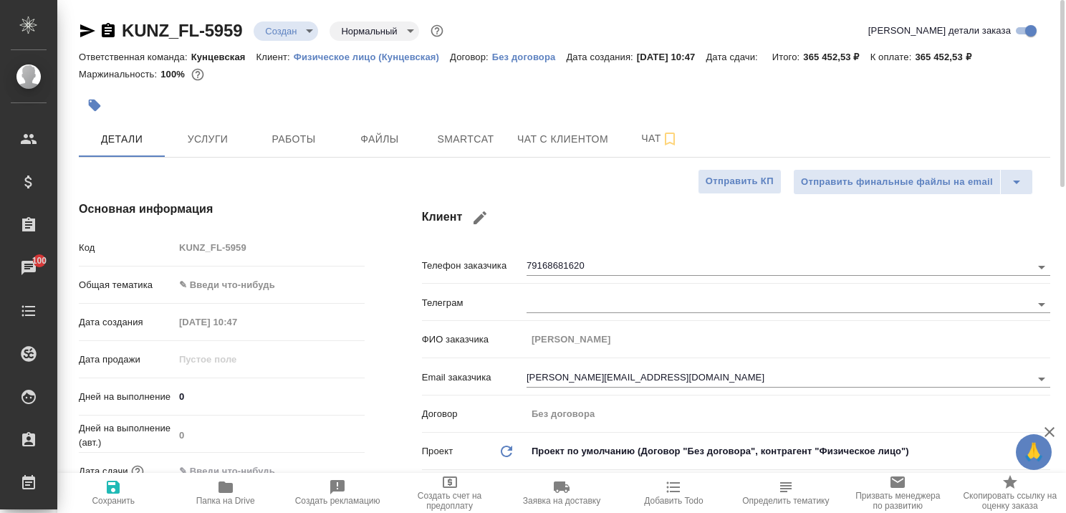
click at [106, 29] on icon "button" at bounding box center [108, 30] width 13 height 14
type textarea "x"
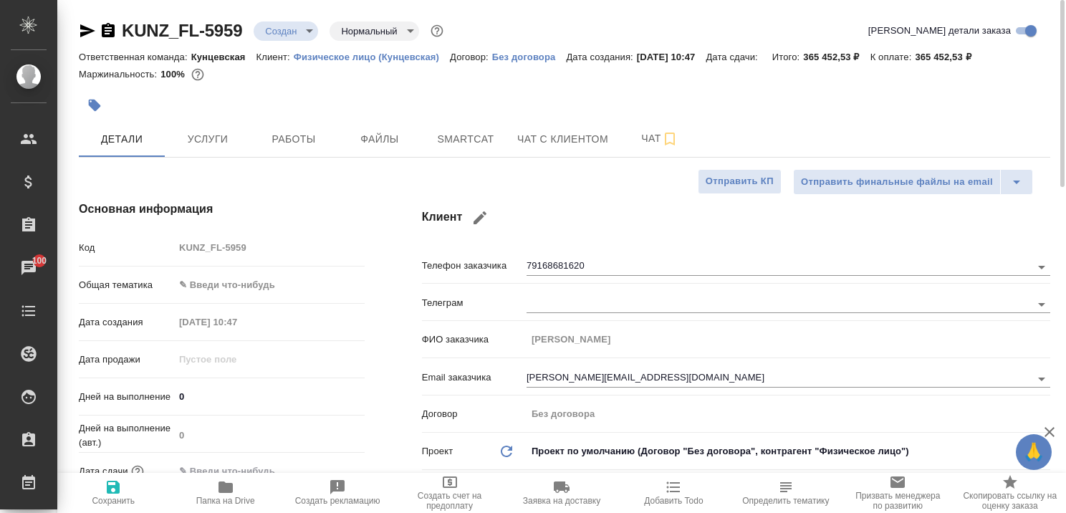
type textarea "x"
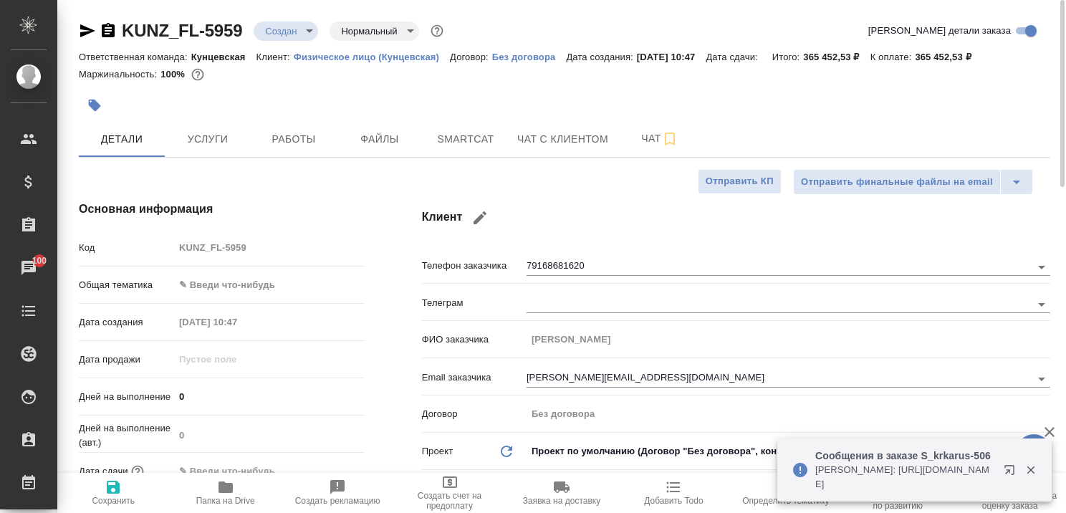
click at [111, 32] on icon "button" at bounding box center [108, 30] width 13 height 14
type textarea "x"
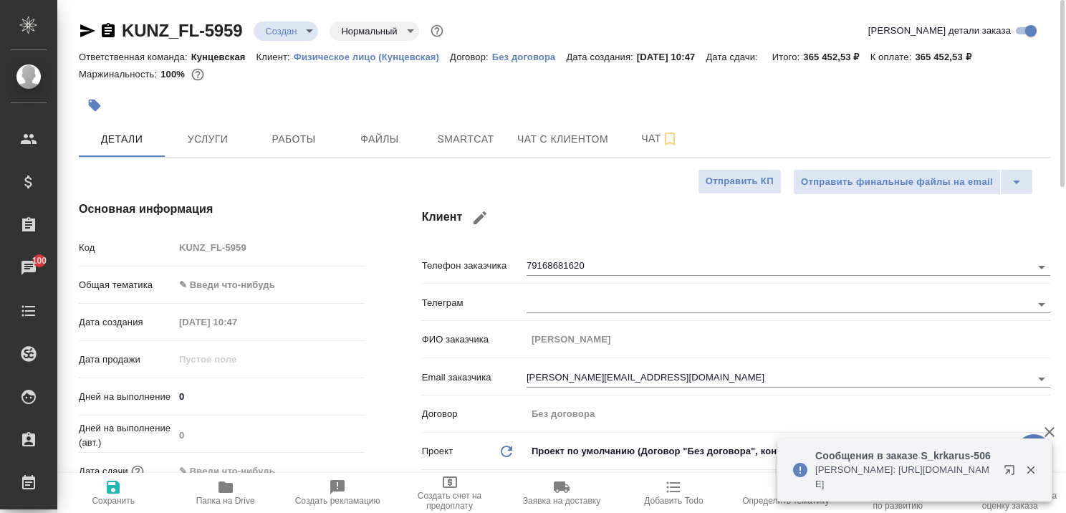
type textarea "x"
click at [84, 29] on icon "button" at bounding box center [87, 30] width 15 height 13
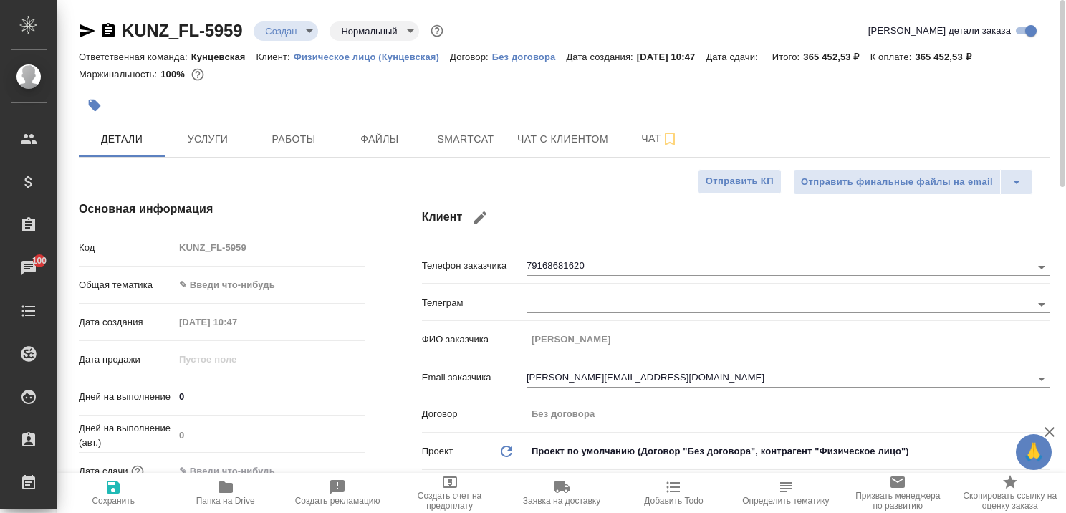
type textarea "x"
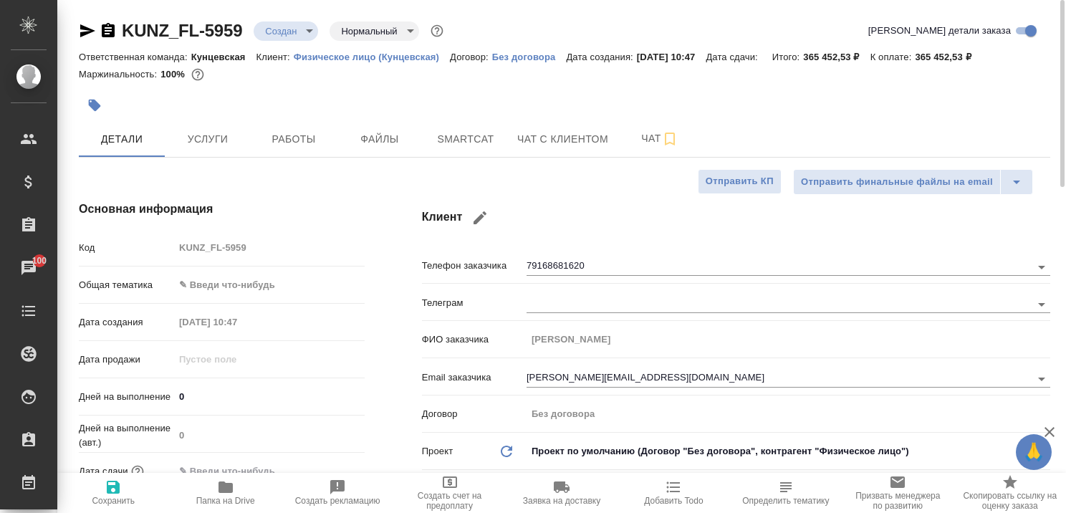
type textarea "x"
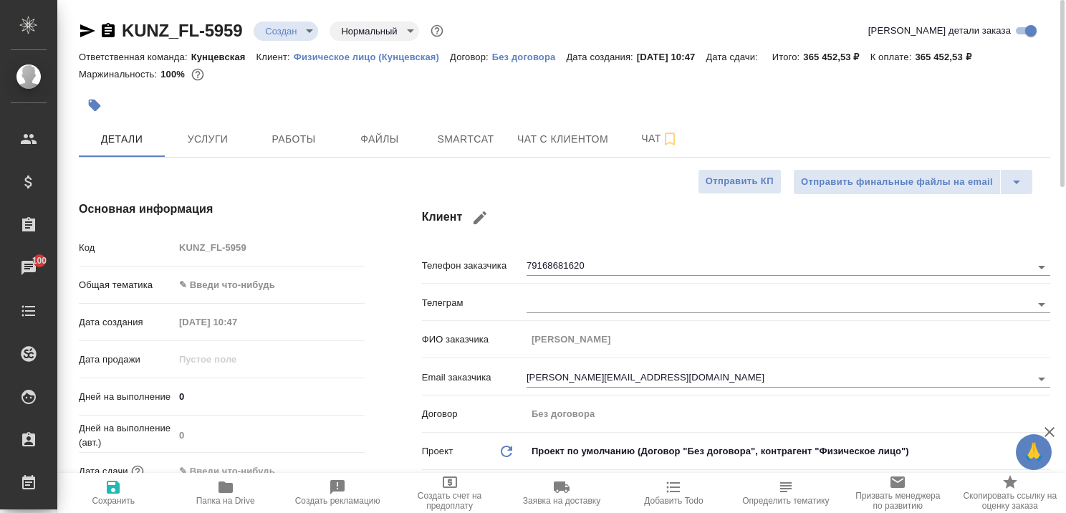
type textarea "x"
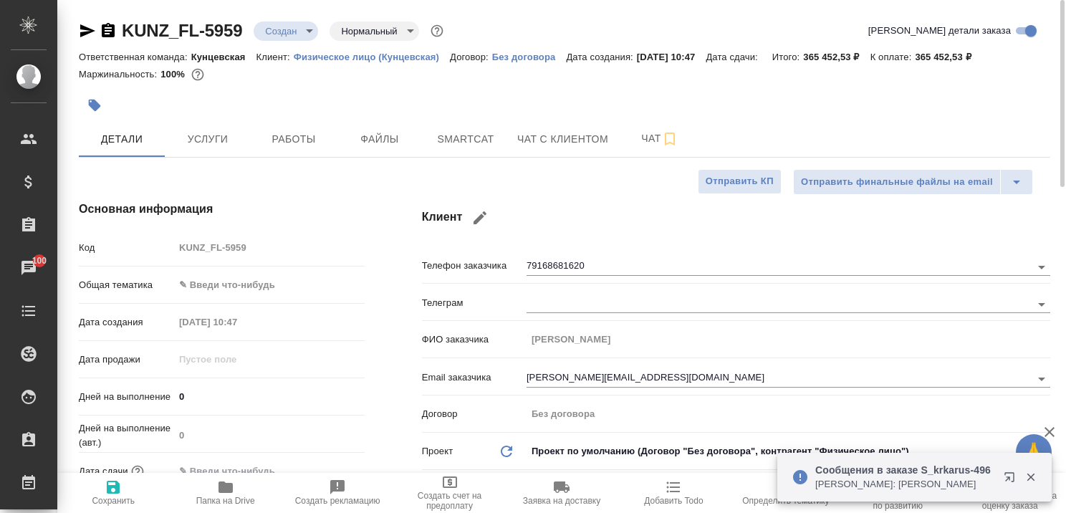
type textarea "x"
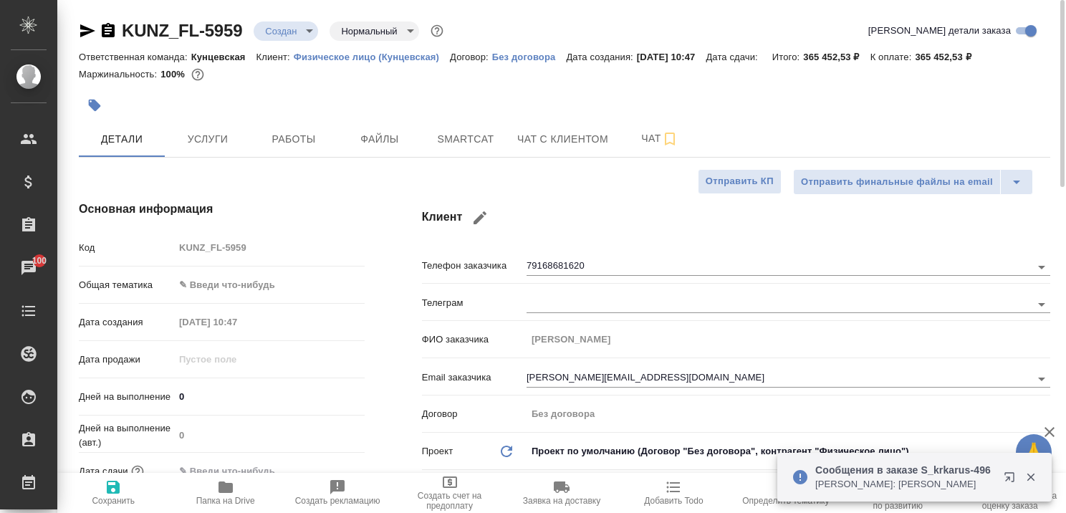
type textarea "x"
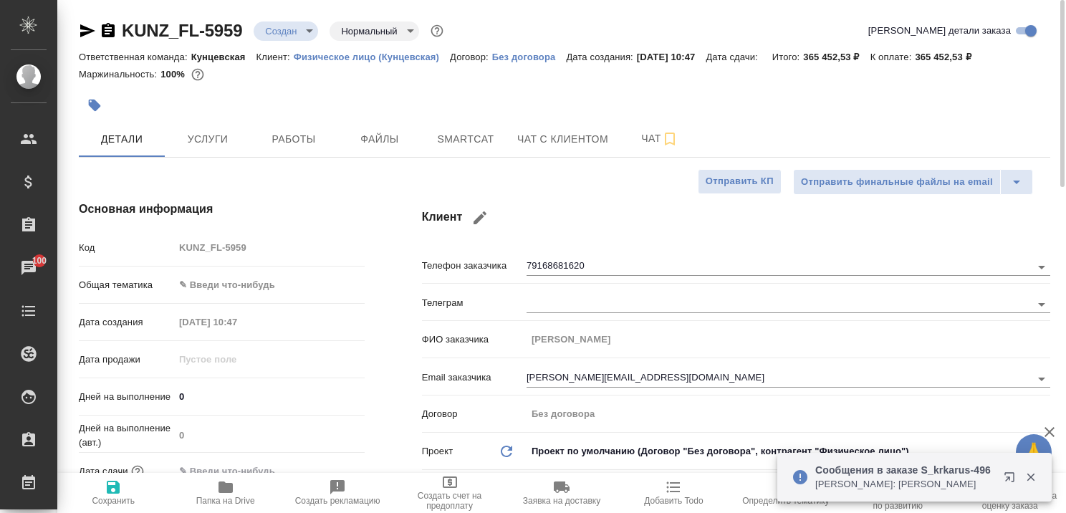
type textarea "x"
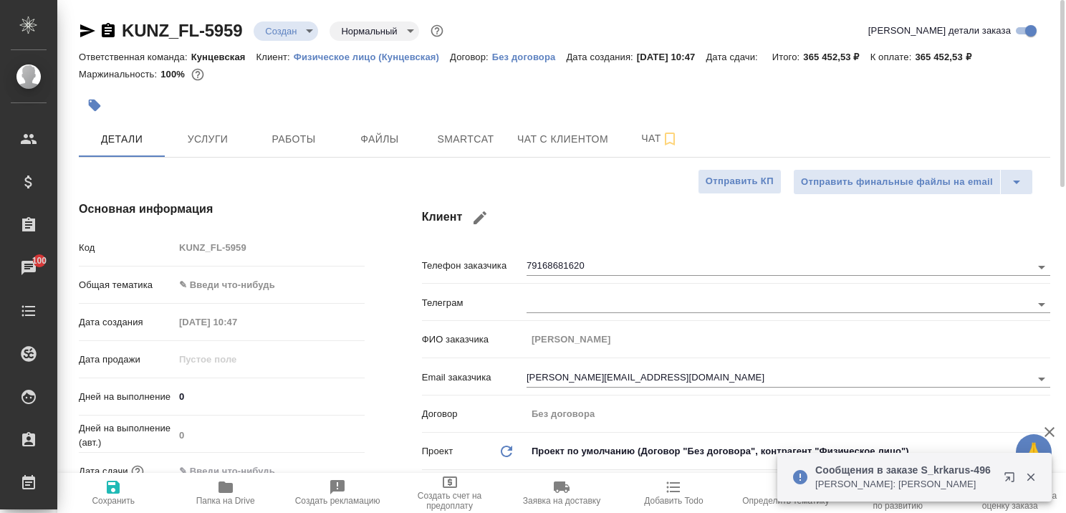
type textarea "x"
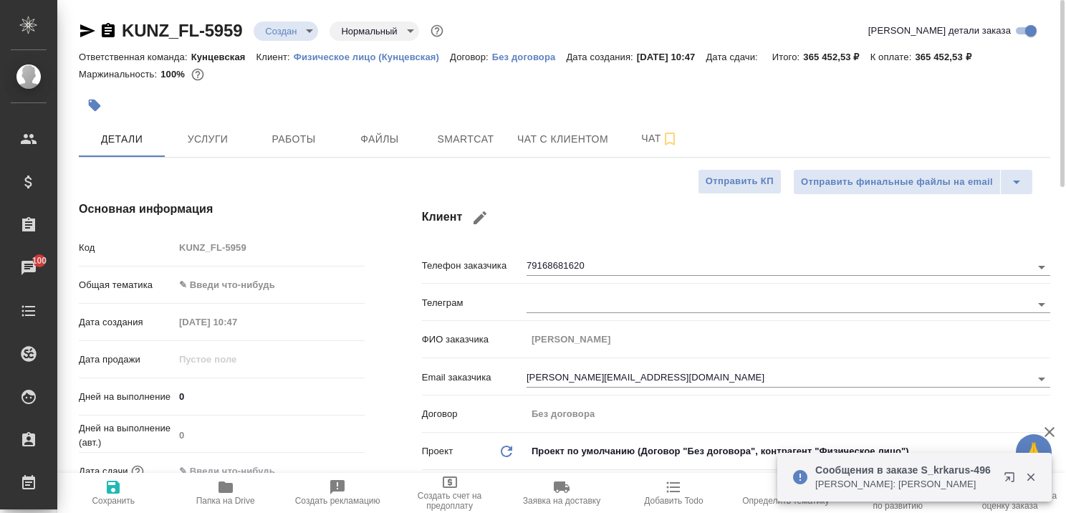
type textarea "x"
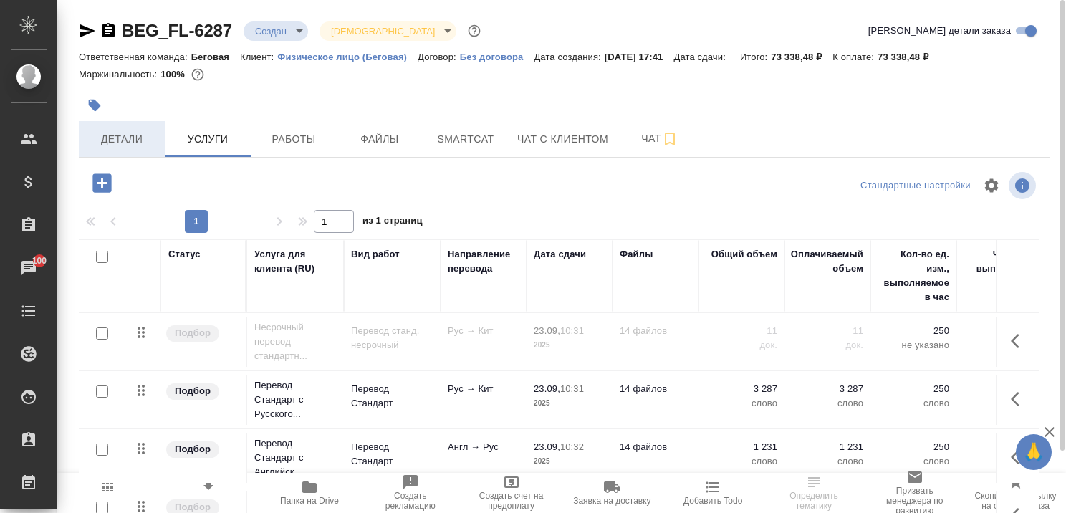
click at [117, 132] on span "Детали" at bounding box center [121, 139] width 69 height 18
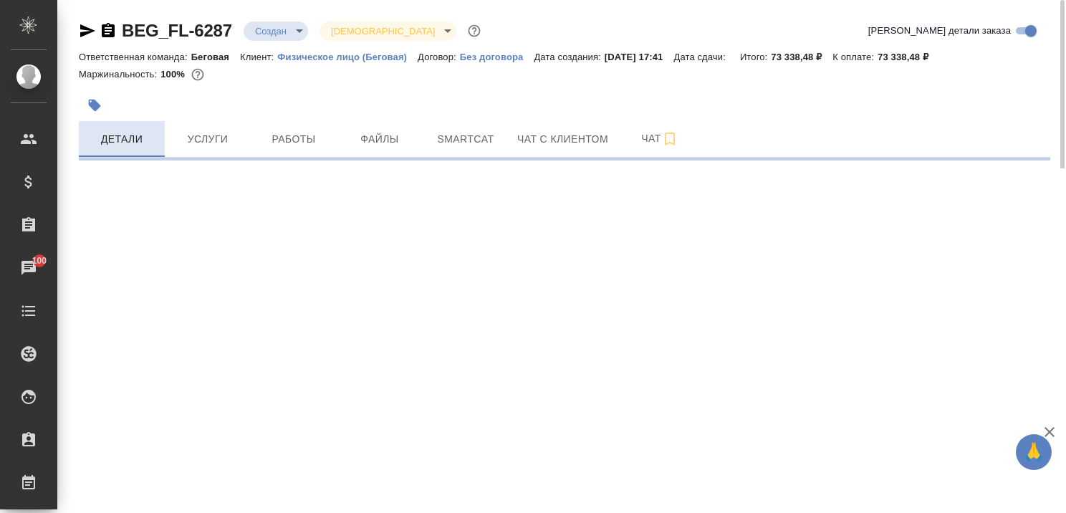
click at [125, 131] on span "Детали" at bounding box center [121, 139] width 69 height 18
select select "RU"
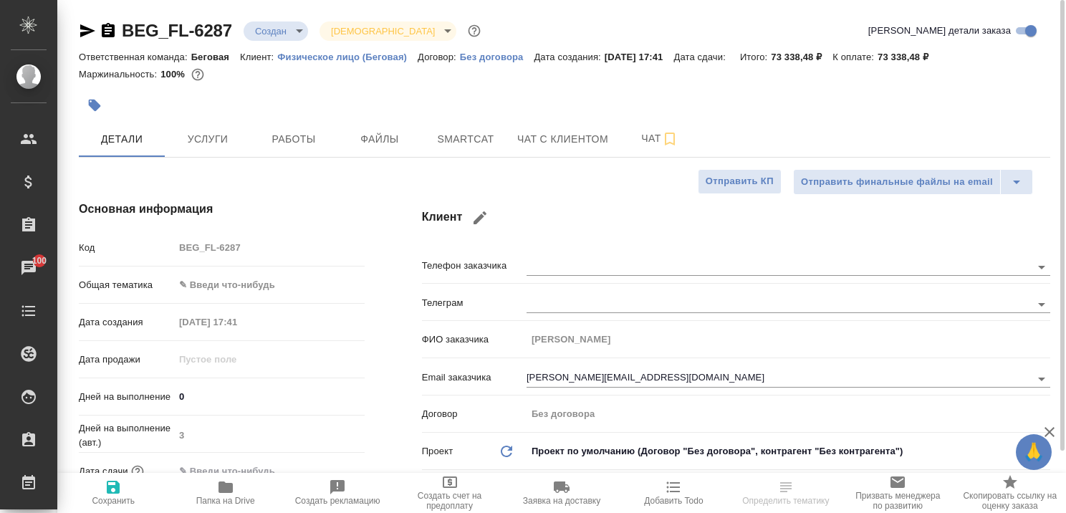
type textarea "x"
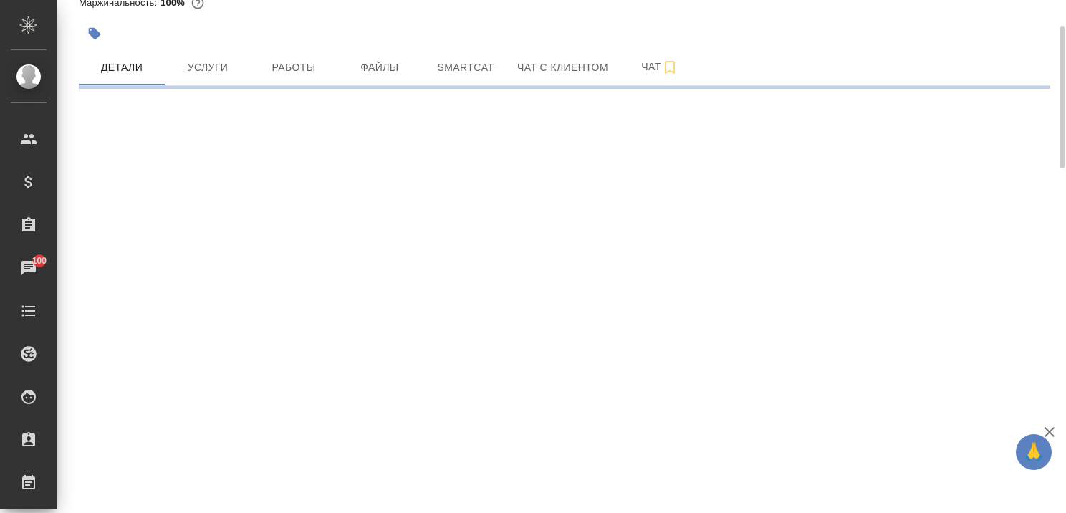
select select "RU"
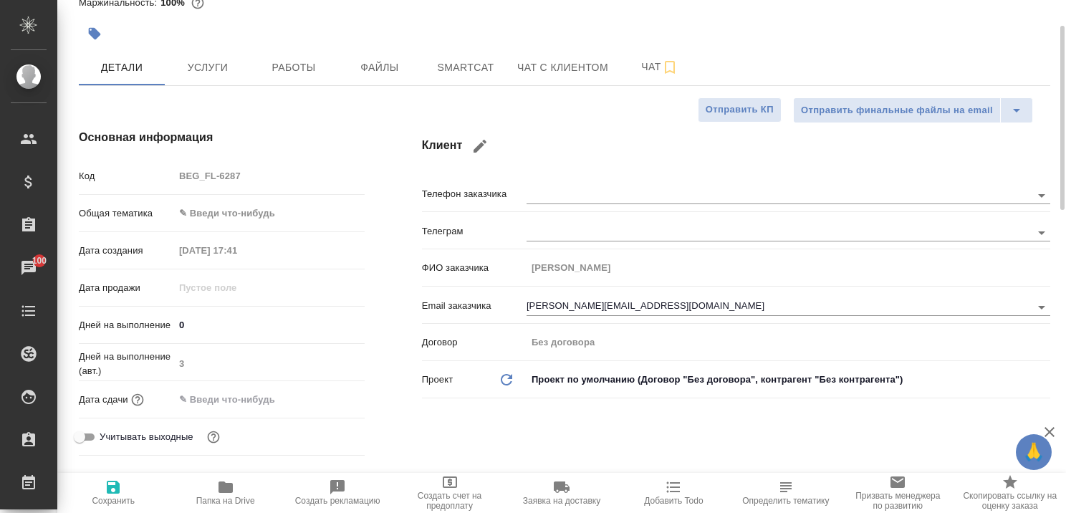
type textarea "x"
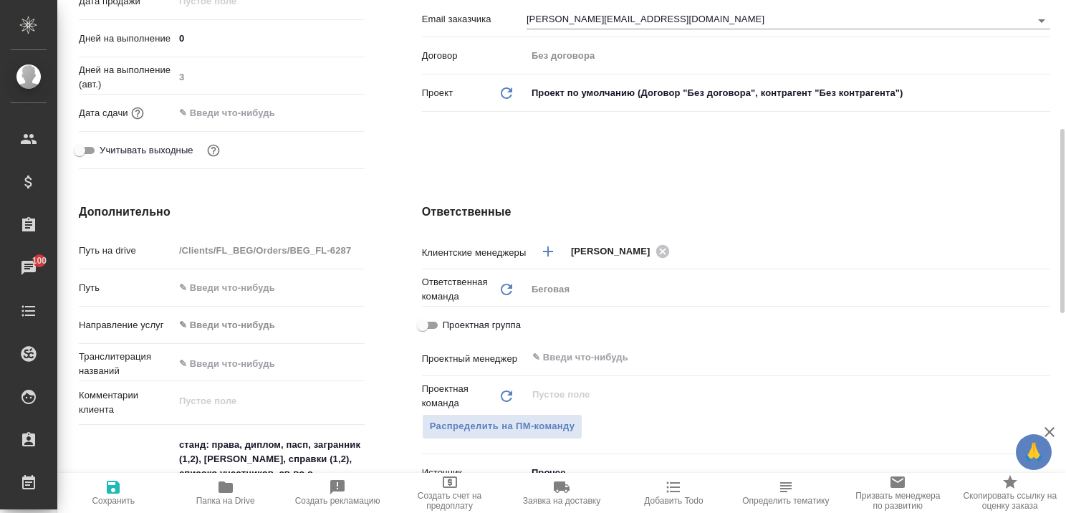
scroll to position [645, 0]
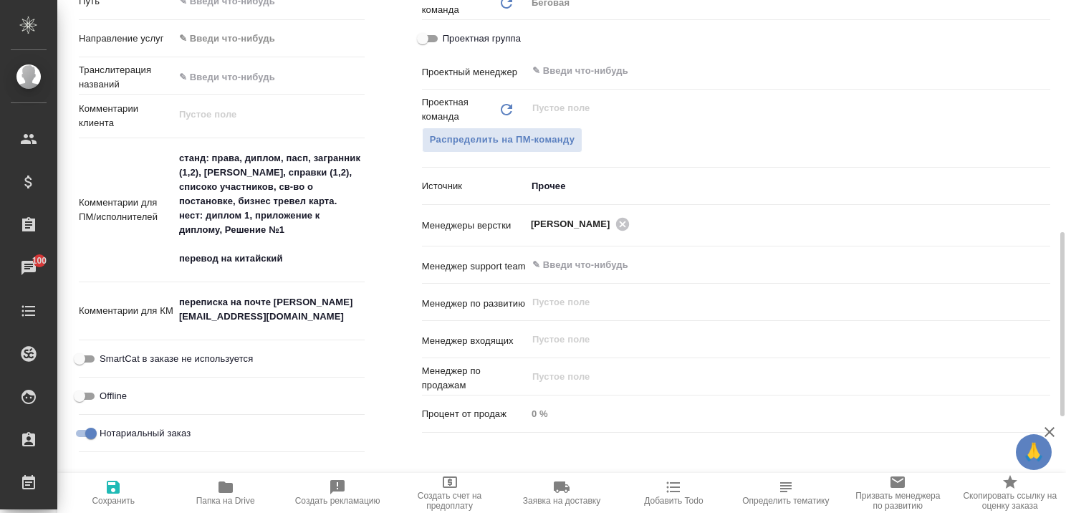
type textarea "x"
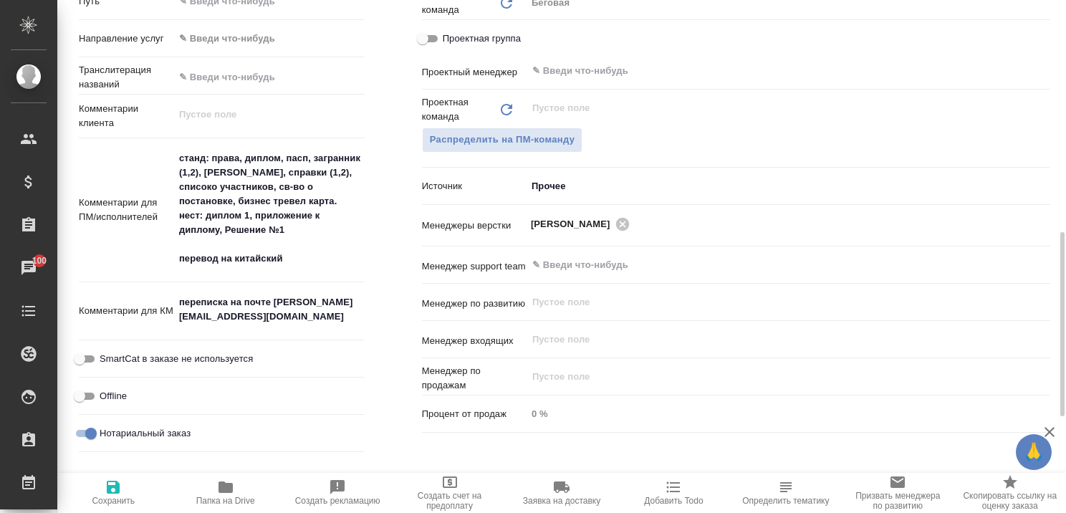
type textarea "x"
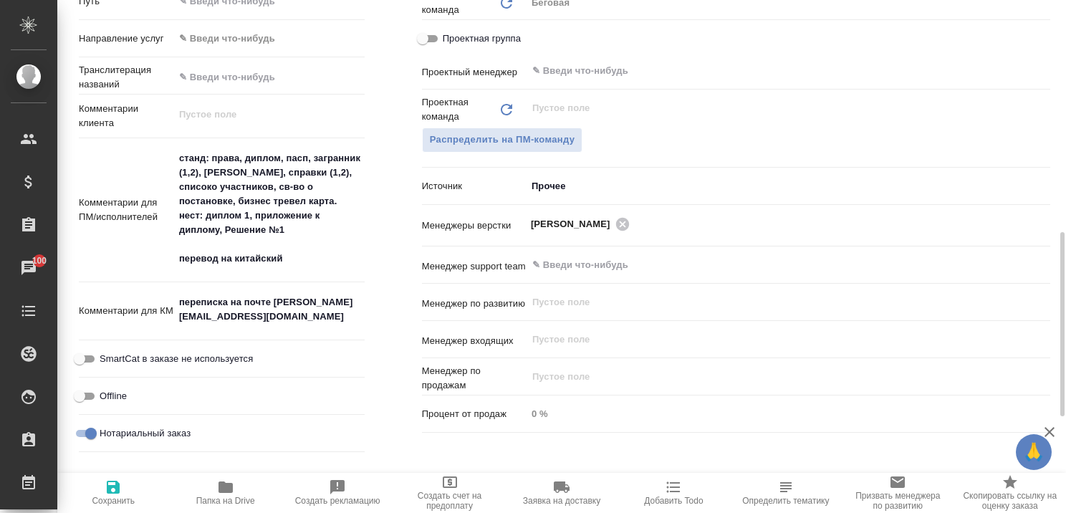
type textarea "x"
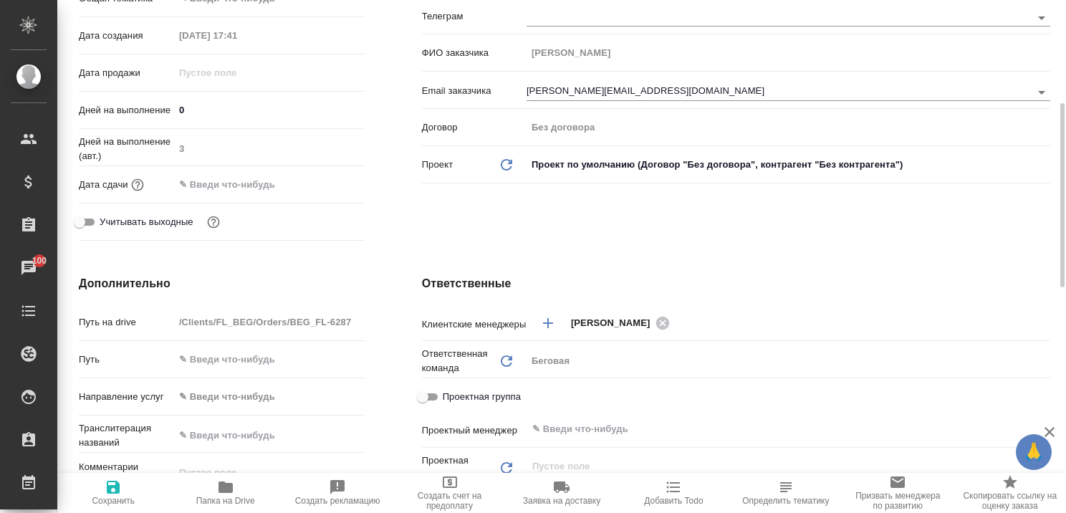
scroll to position [0, 0]
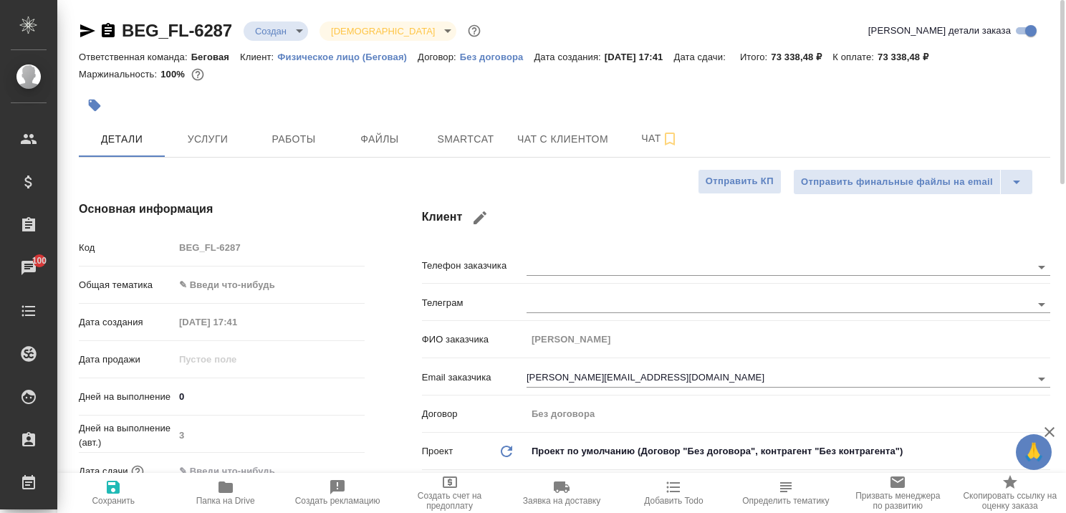
type textarea "x"
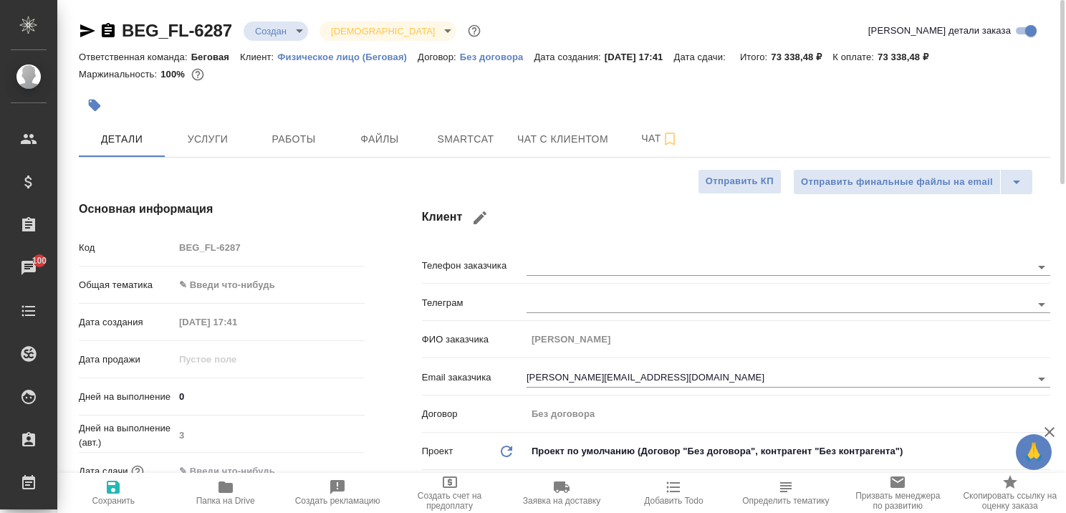
type textarea "x"
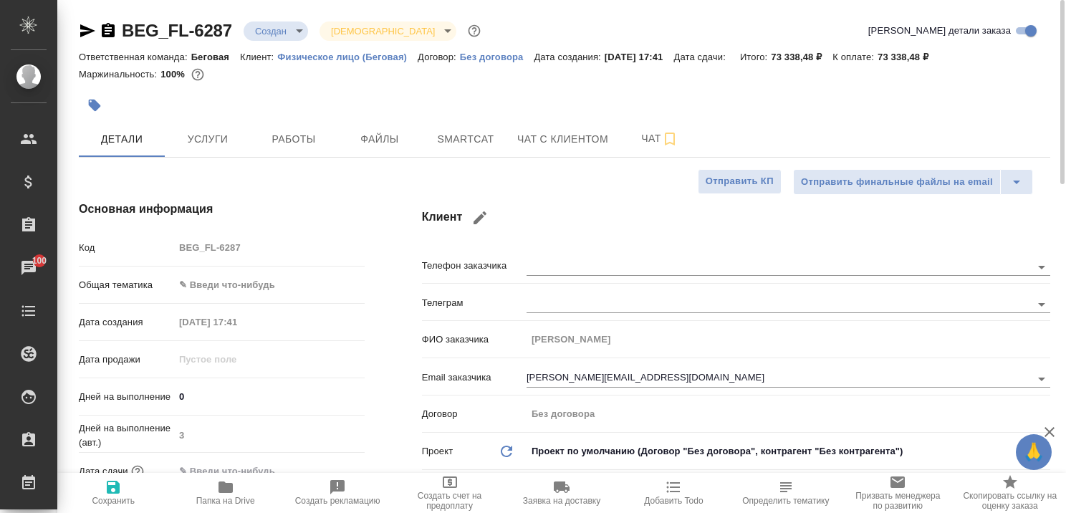
type textarea "x"
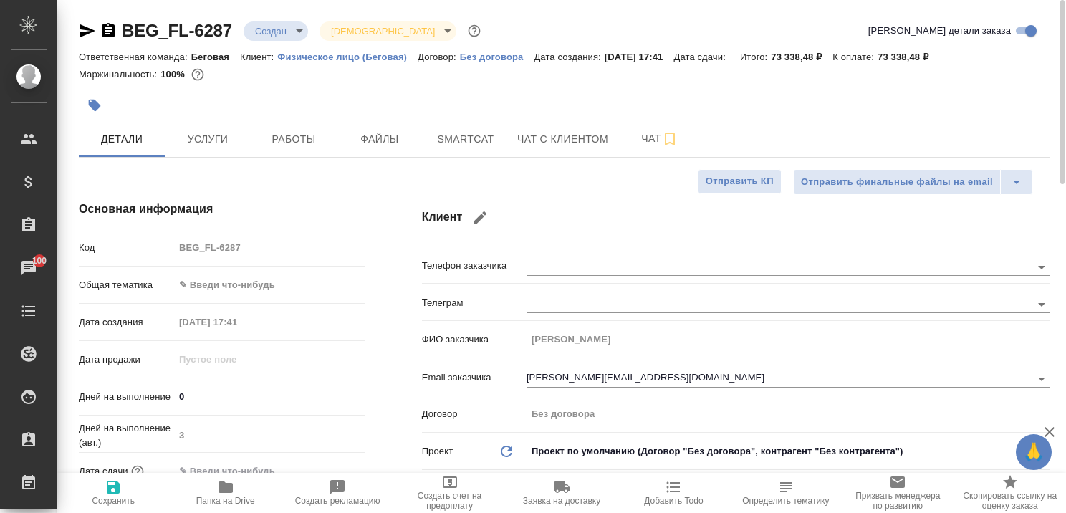
type textarea "x"
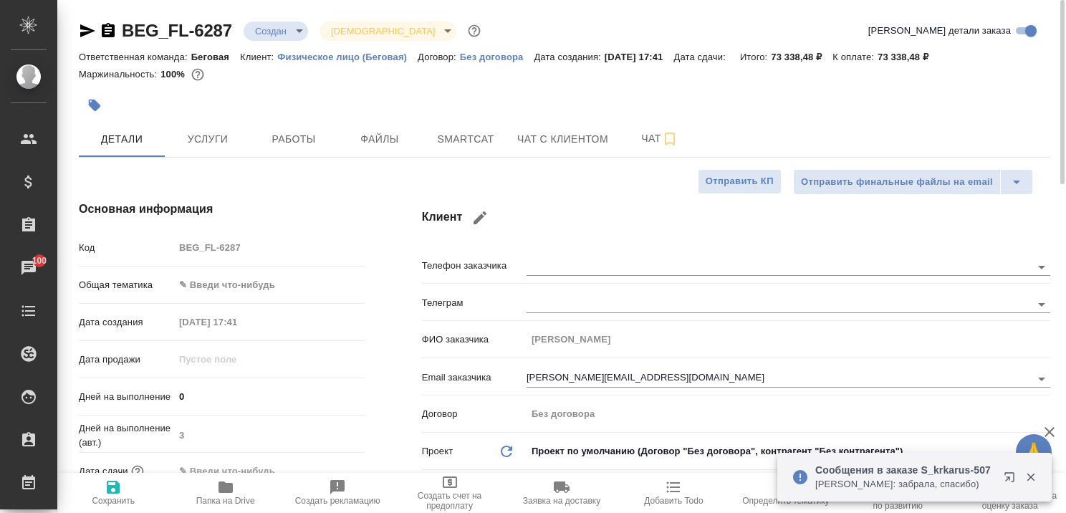
type textarea "x"
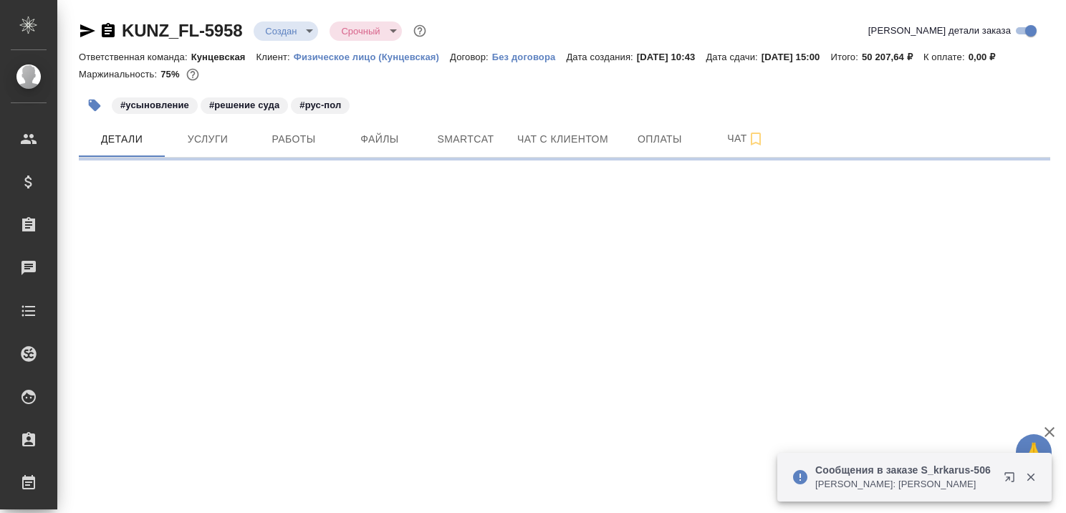
select select "RU"
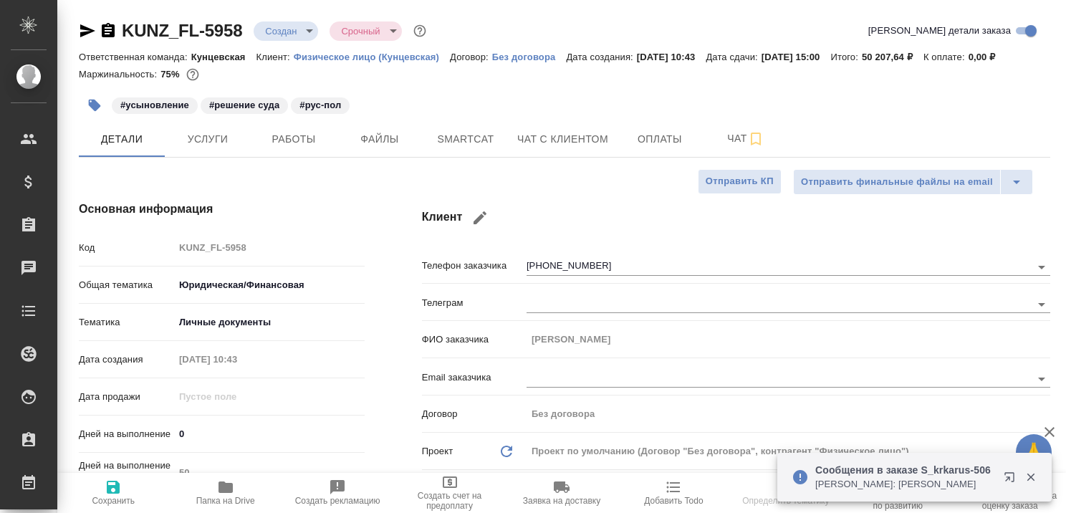
type textarea "x"
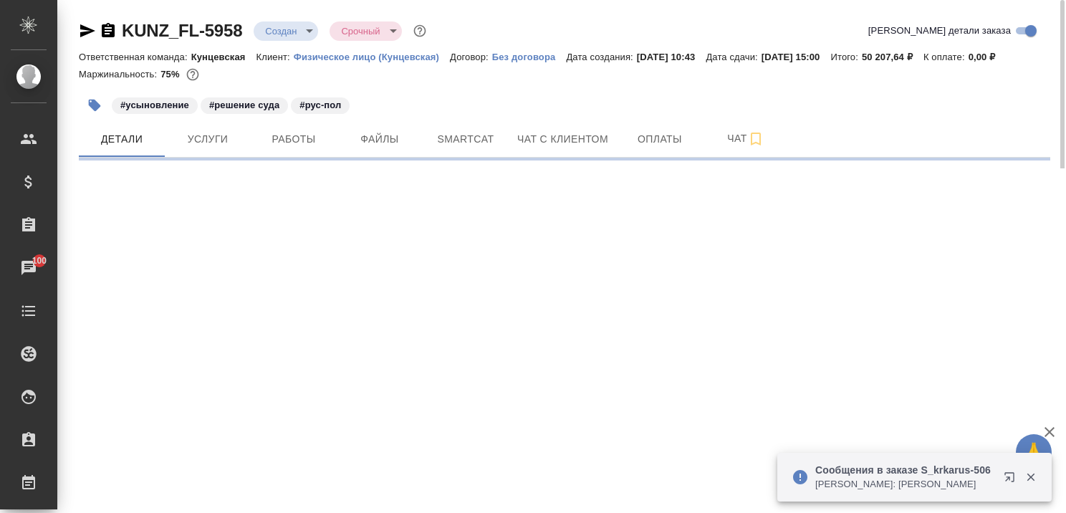
select select "RU"
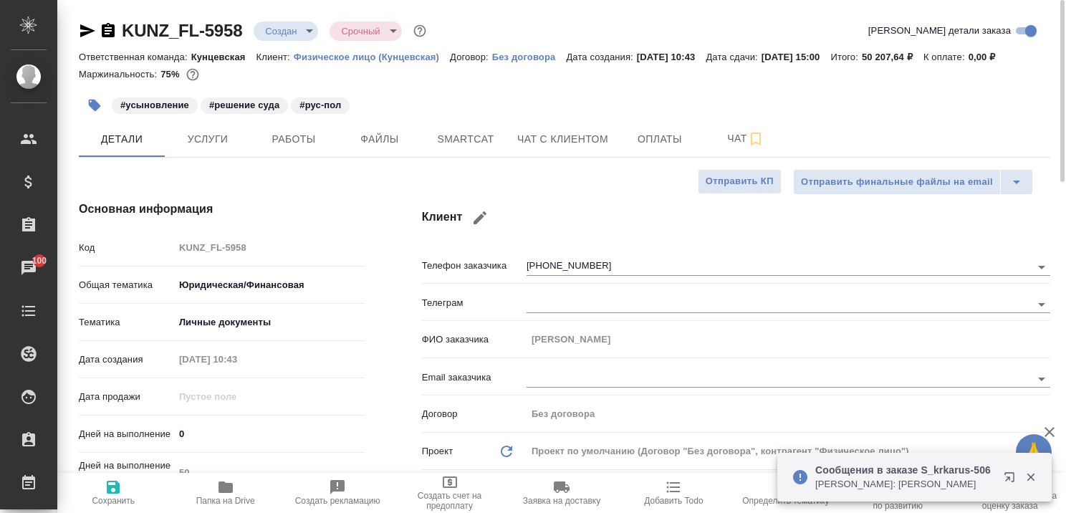
type textarea "x"
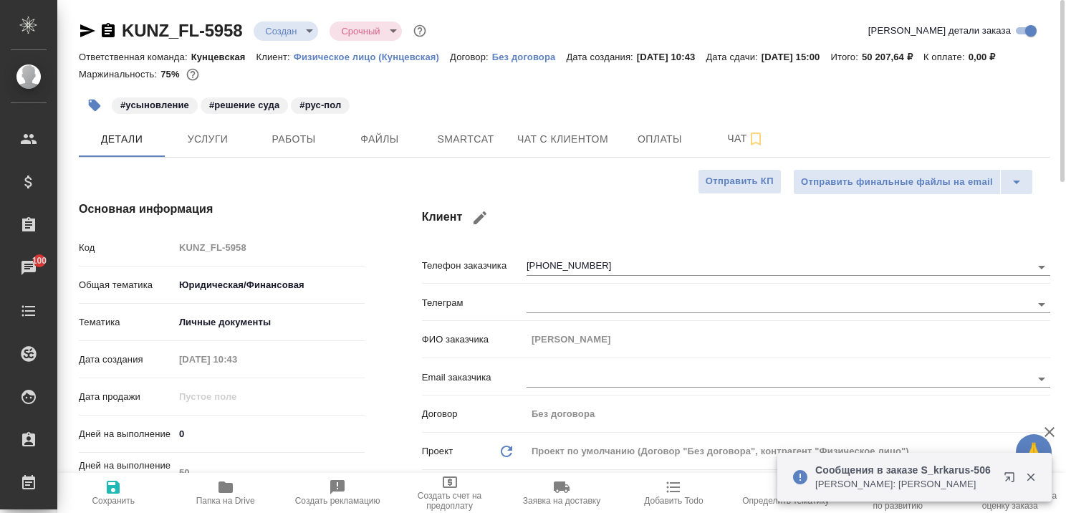
type textarea "x"
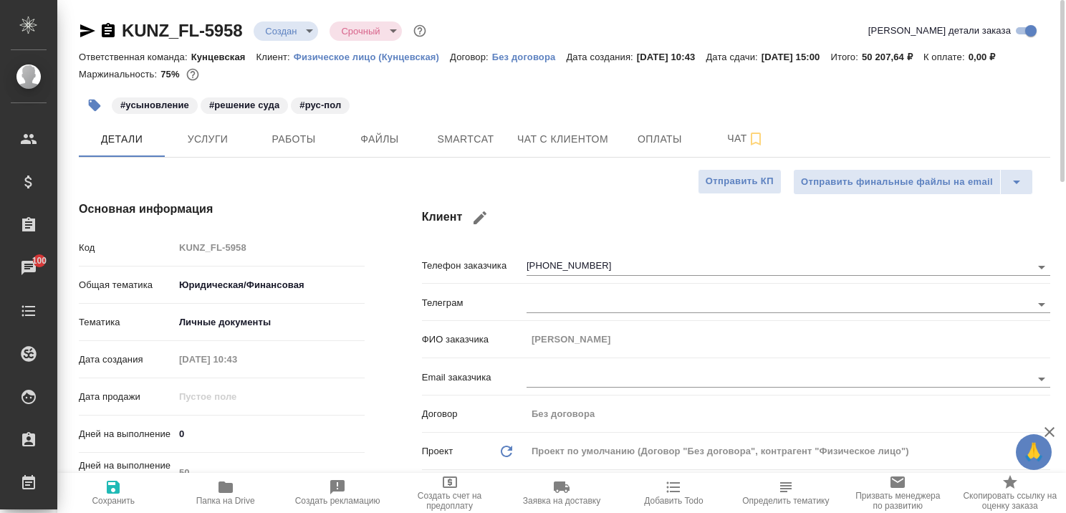
type textarea "x"
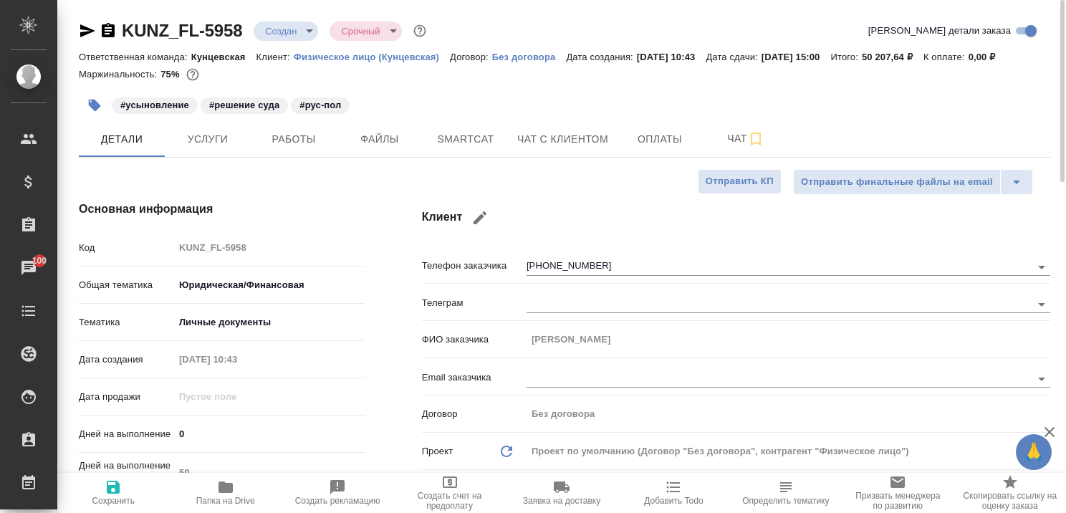
type textarea "x"
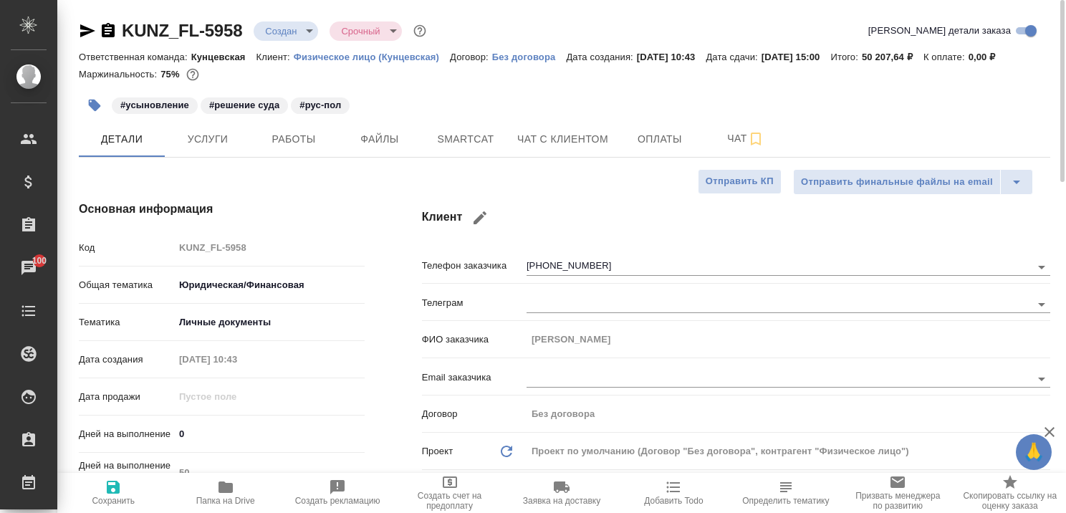
type textarea "x"
